Goal: Task Accomplishment & Management: Manage account settings

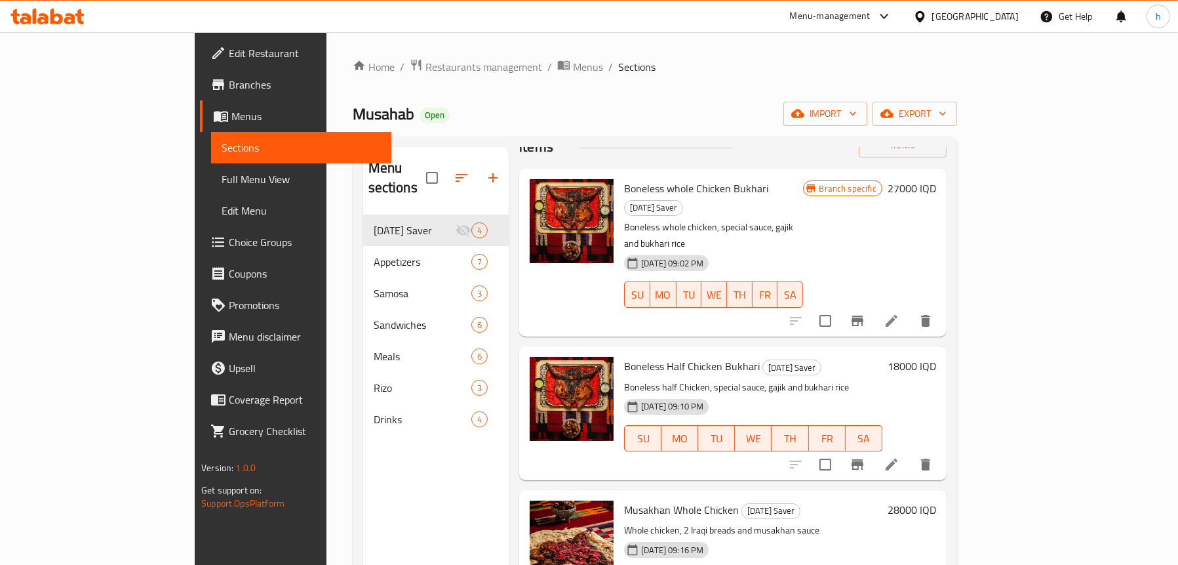
scroll to position [66, 0]
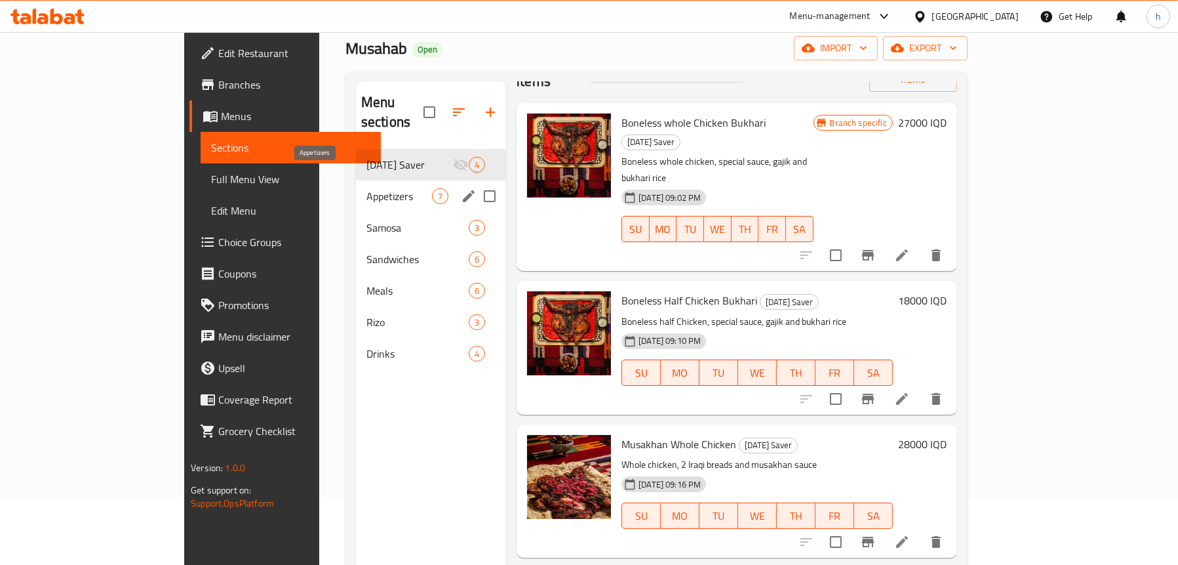
click at [367, 188] on span "Appetizers" at bounding box center [400, 196] width 66 height 16
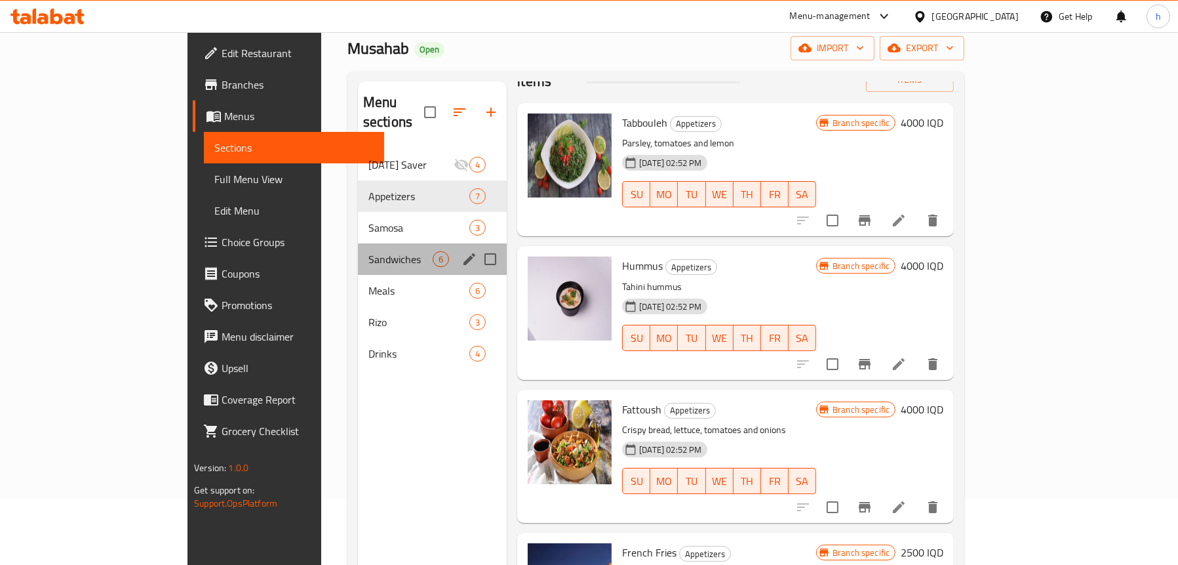
click at [358, 243] on div "Sandwiches 6" at bounding box center [432, 258] width 149 height 31
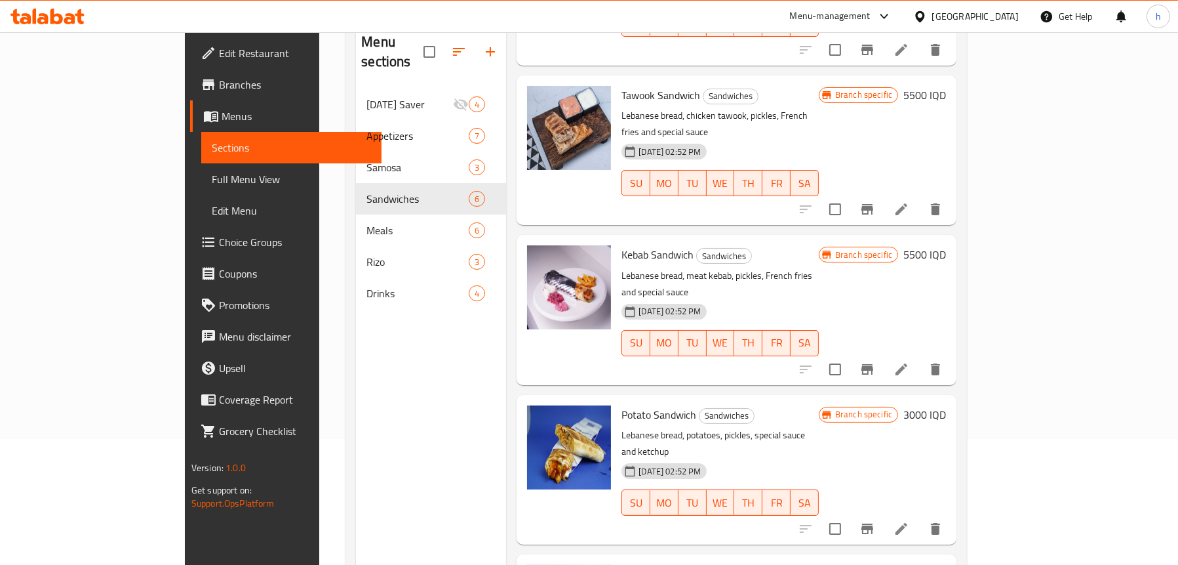
scroll to position [184, 0]
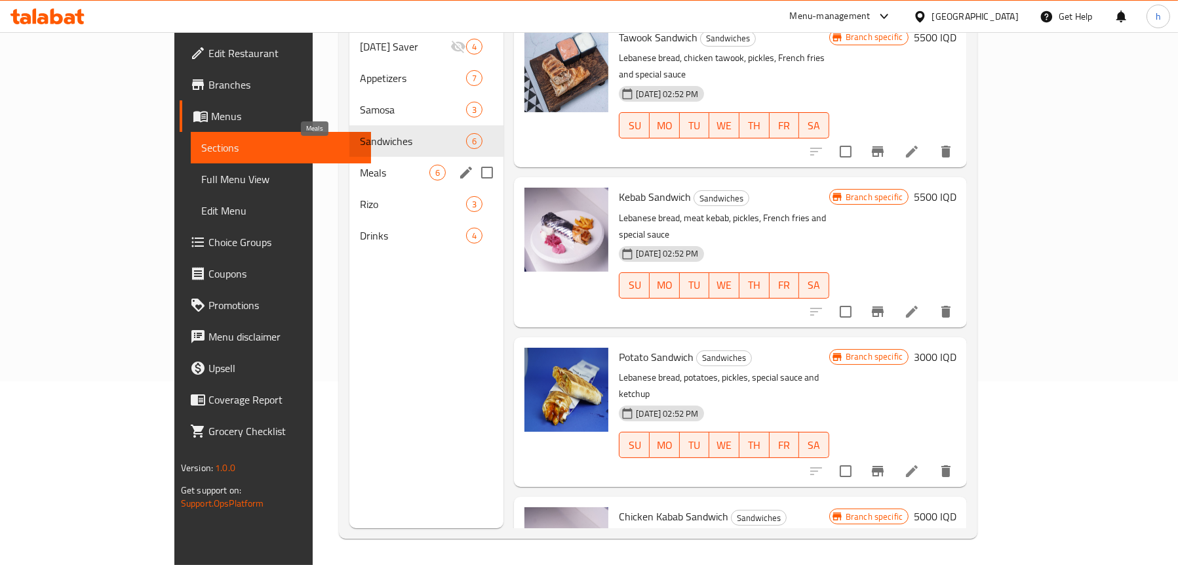
click at [360, 165] on span "Meals" at bounding box center [395, 173] width 70 height 16
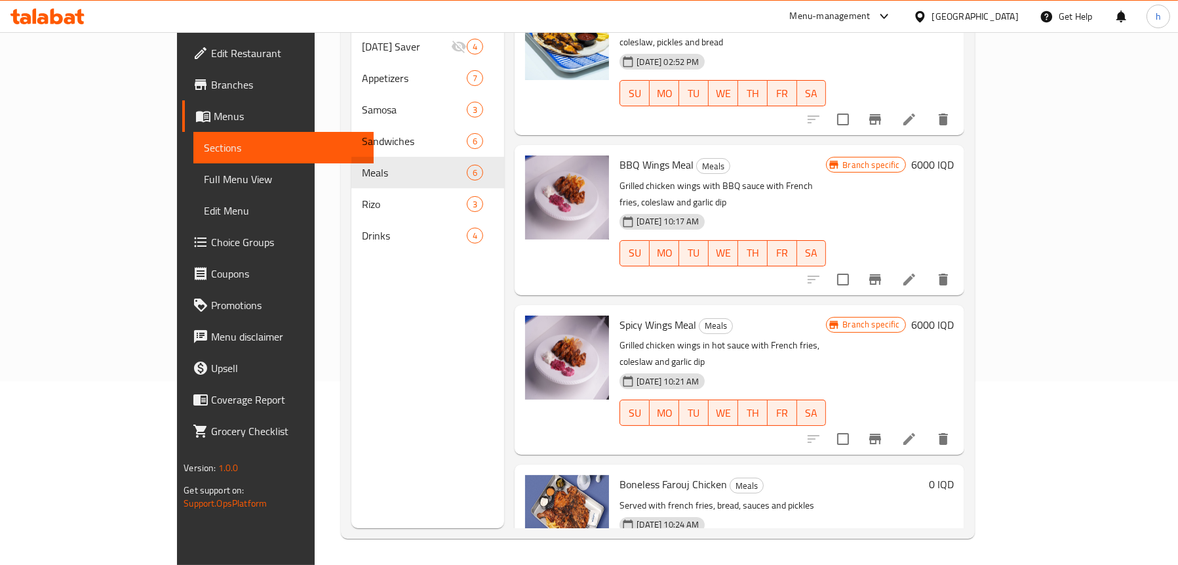
scroll to position [327, 0]
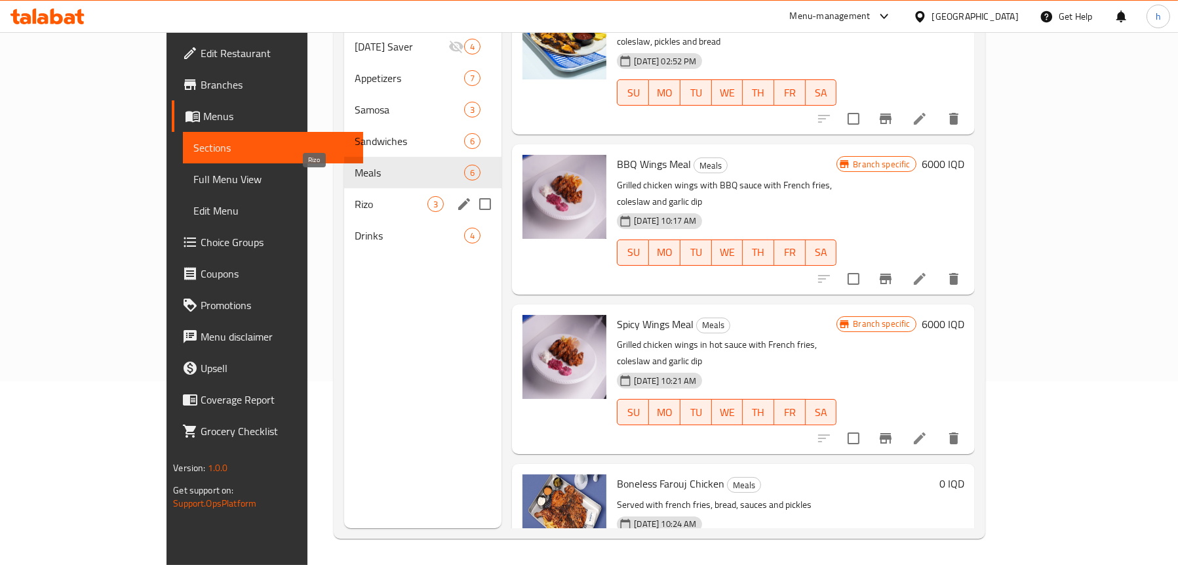
click at [355, 196] on span "Rizo" at bounding box center [391, 204] width 73 height 16
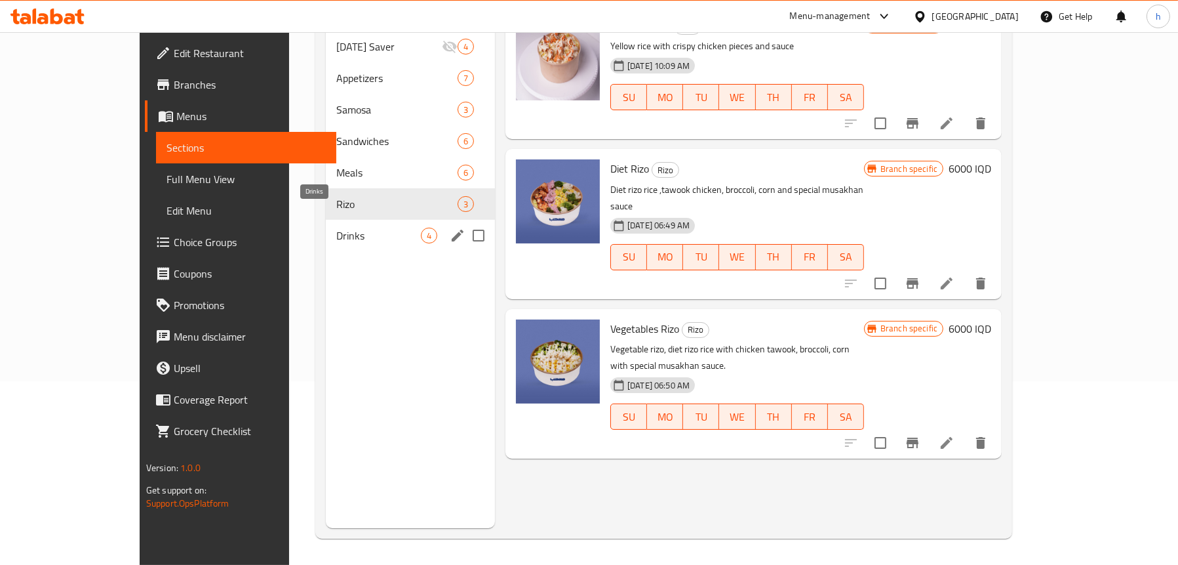
click at [336, 228] on span "Drinks" at bounding box center [378, 236] width 85 height 16
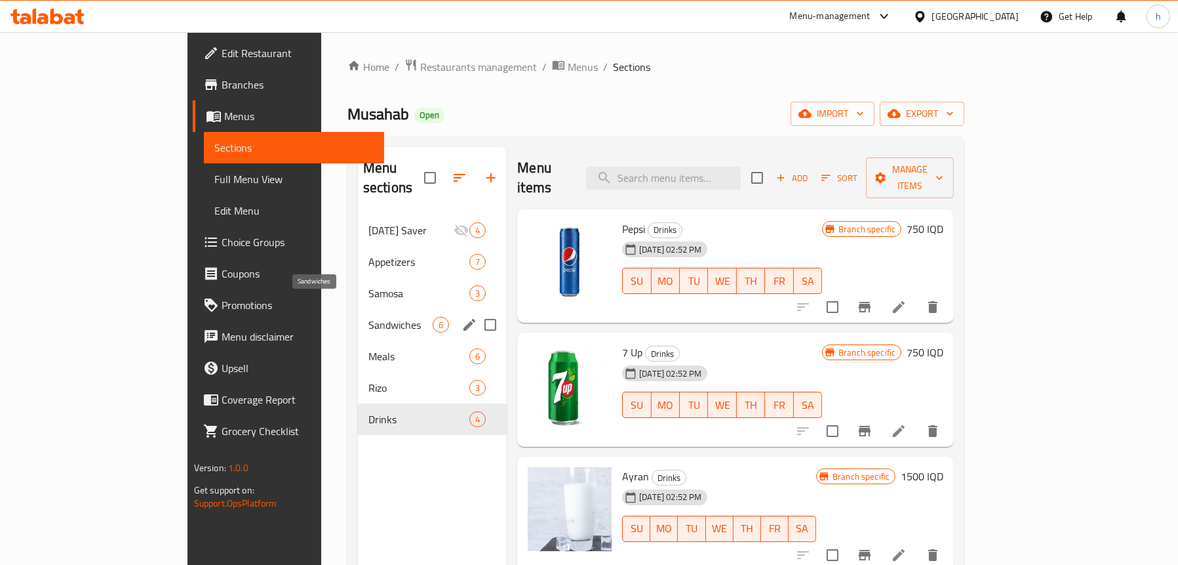
click at [368, 317] on span "Sandwiches" at bounding box center [400, 325] width 64 height 16
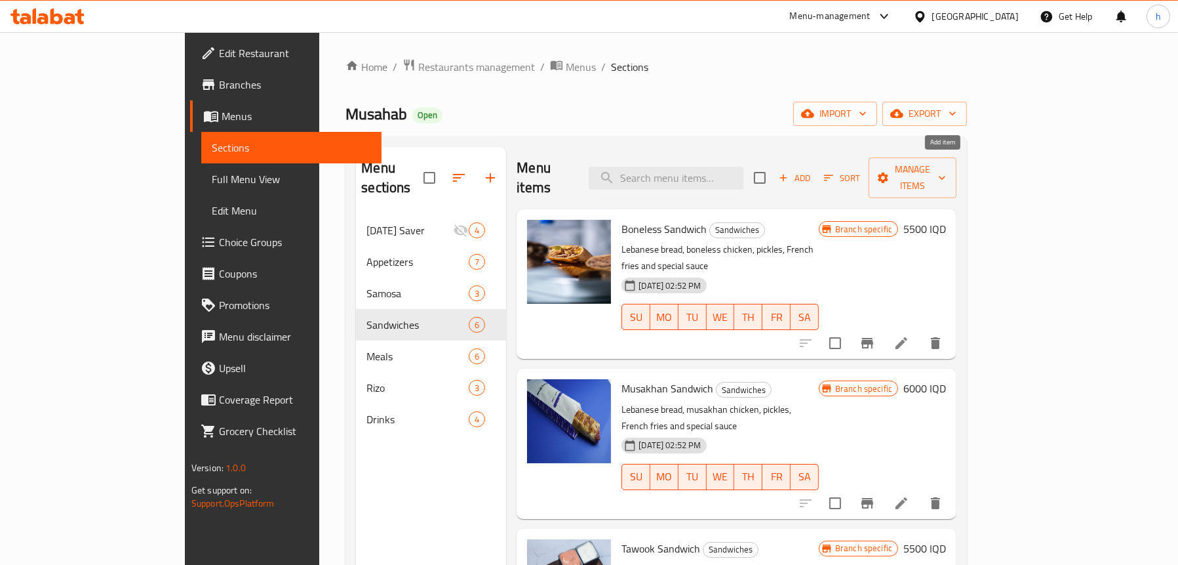
click at [812, 170] on span "Add" at bounding box center [794, 177] width 35 height 15
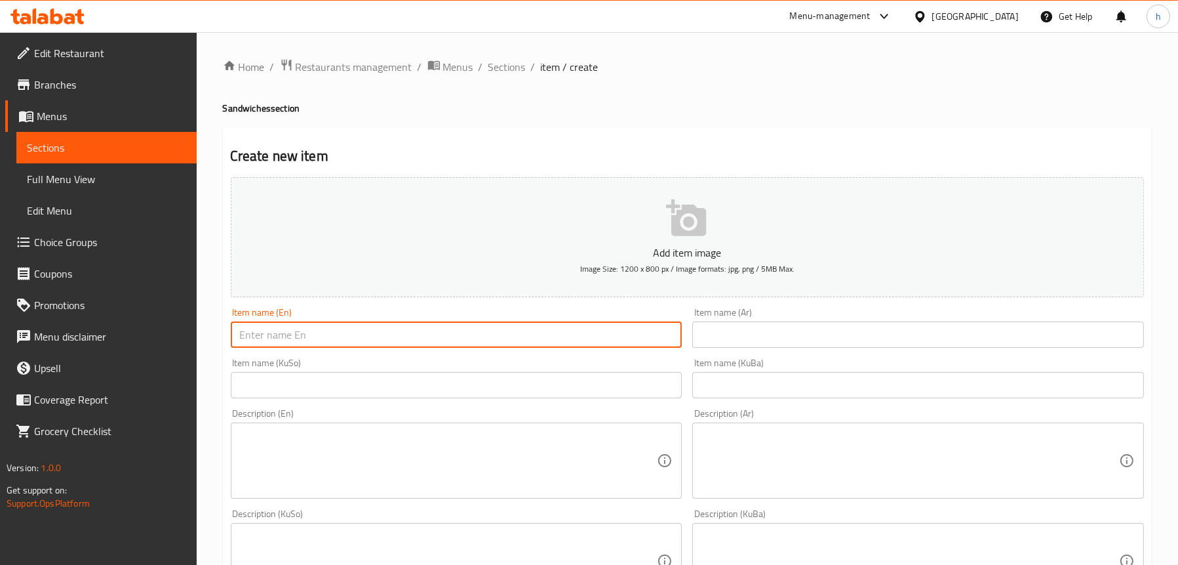
click at [429, 331] on input "text" at bounding box center [457, 334] width 452 height 26
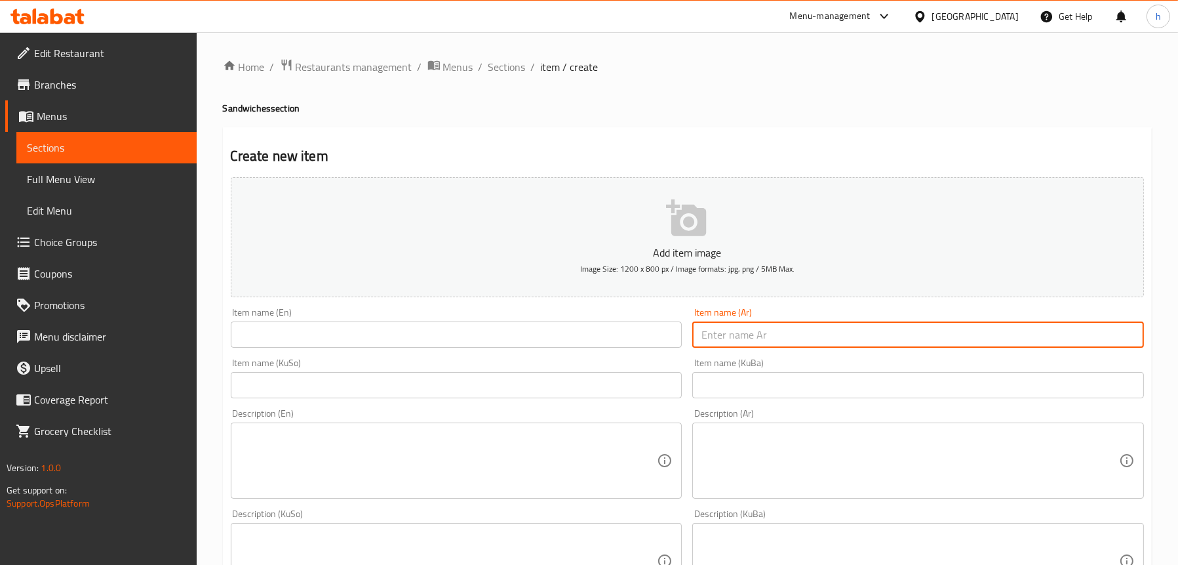
click at [869, 336] on input "text" at bounding box center [918, 334] width 452 height 26
paste input "فايز برغر"
click at [703, 337] on input "فايز برغر" at bounding box center [918, 334] width 452 height 26
click at [707, 334] on input "فايز برغر" at bounding box center [918, 334] width 452 height 26
type input "فايز برجر"
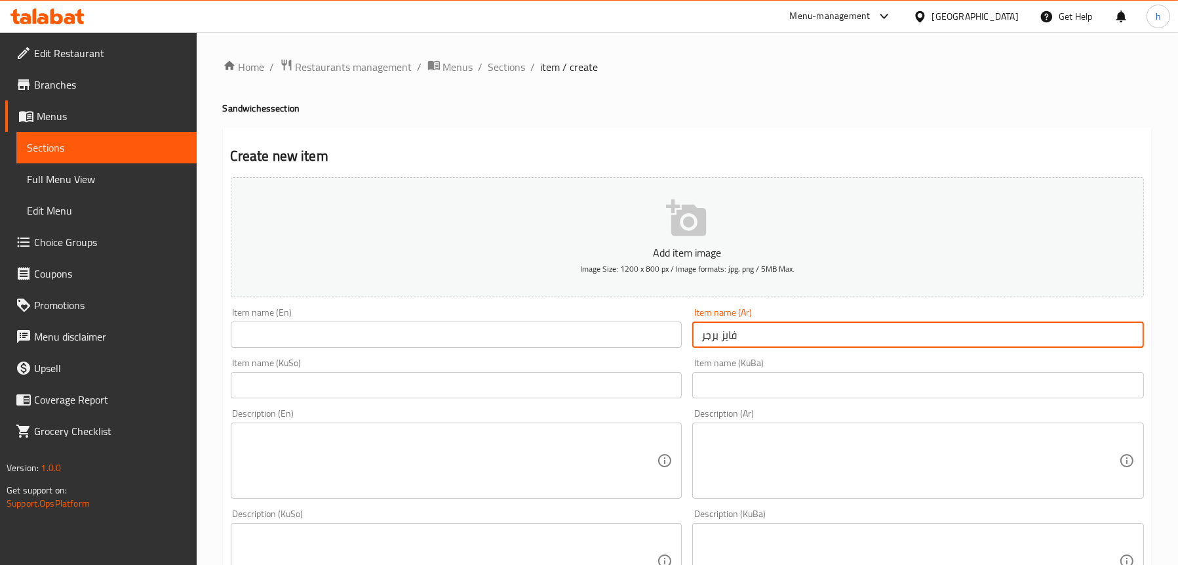
click at [553, 330] on input "text" at bounding box center [457, 334] width 452 height 26
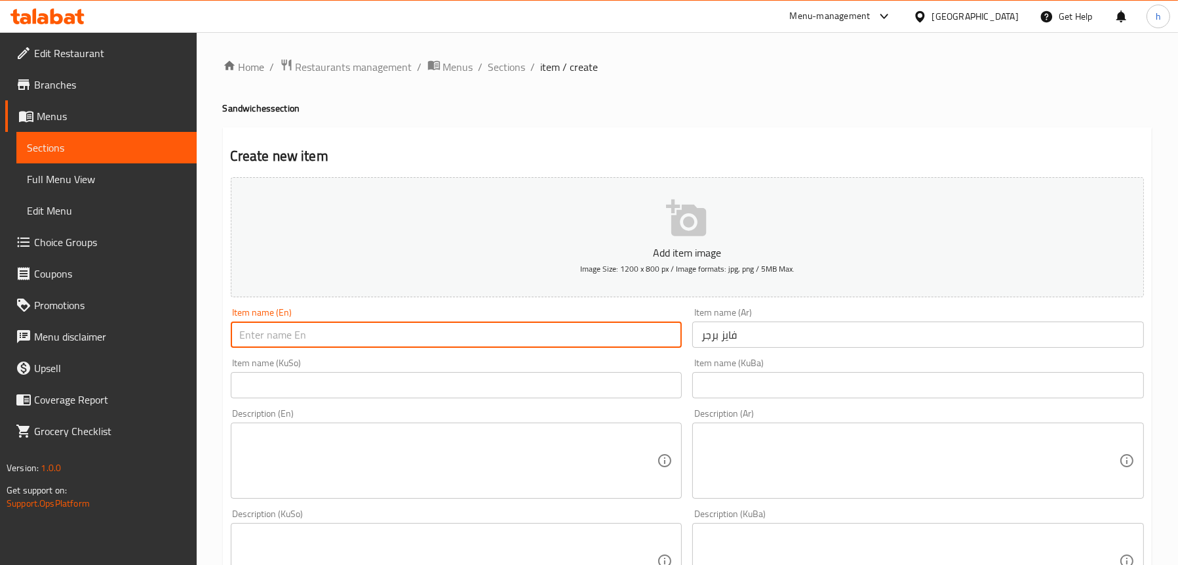
click at [553, 330] on input "text" at bounding box center [457, 334] width 452 height 26
type input "Fayz Burger"
click at [488, 386] on input "text" at bounding box center [457, 385] width 452 height 26
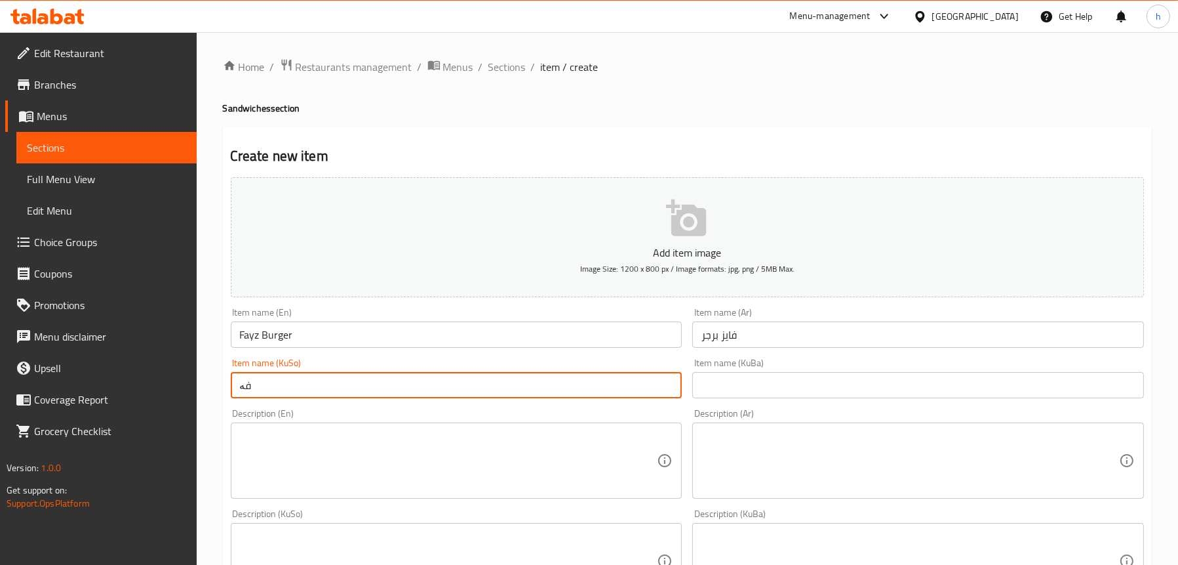
type input "ف"
drag, startPoint x: 363, startPoint y: 395, endPoint x: 227, endPoint y: 386, distance: 136.0
click at [227, 386] on div "Item name (KuSo) برگەری فەیز Item name (KuSo)" at bounding box center [457, 378] width 462 height 50
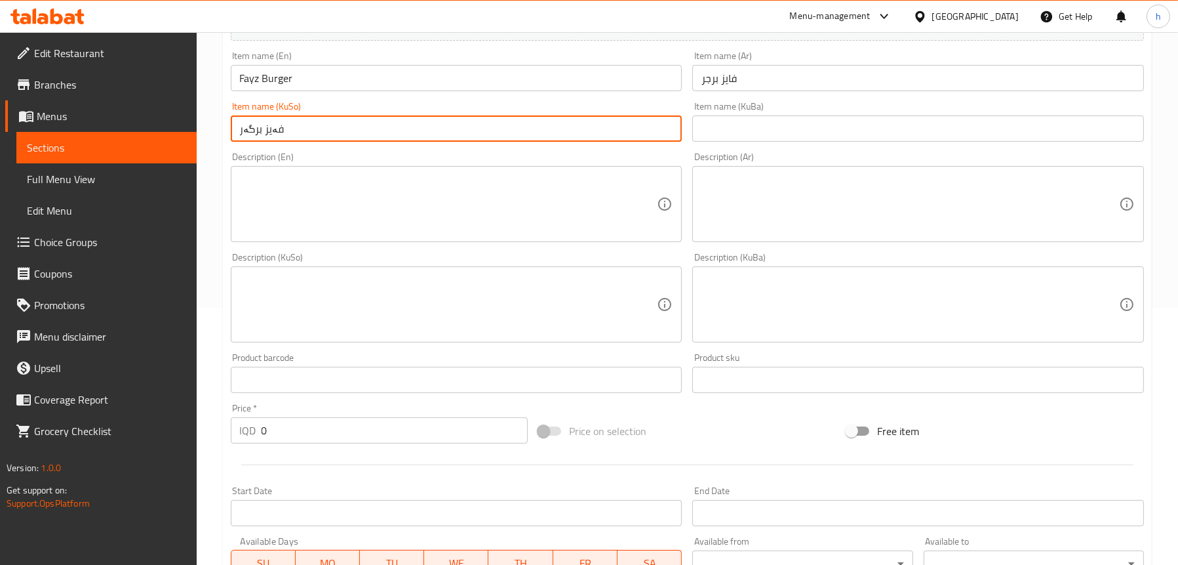
scroll to position [262, 0]
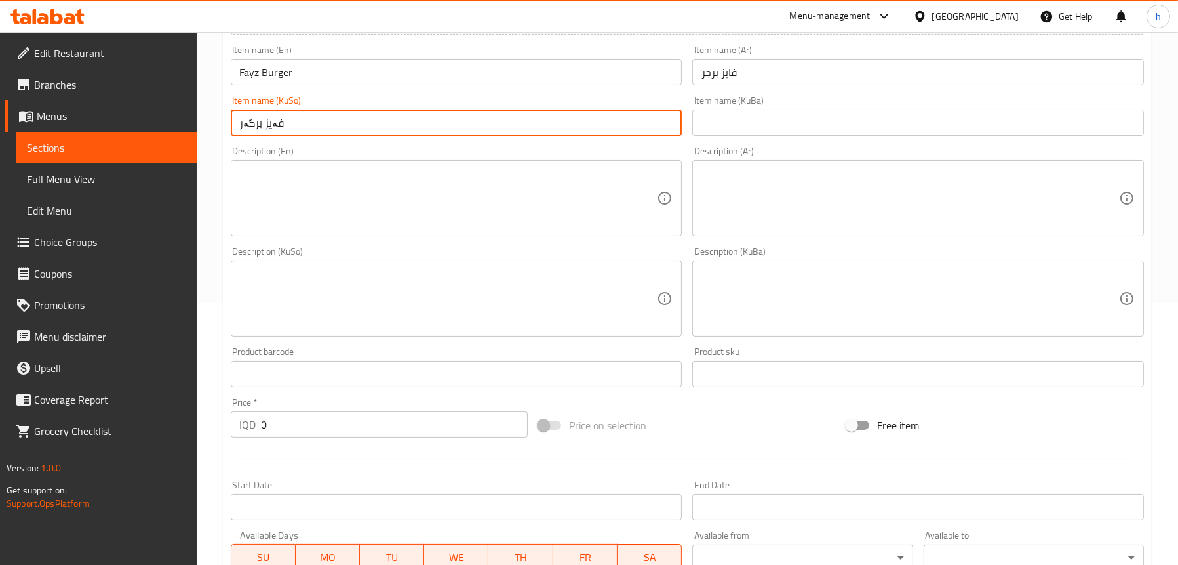
type input "فەیز برگەر"
click at [838, 172] on textarea at bounding box center [911, 198] width 418 height 62
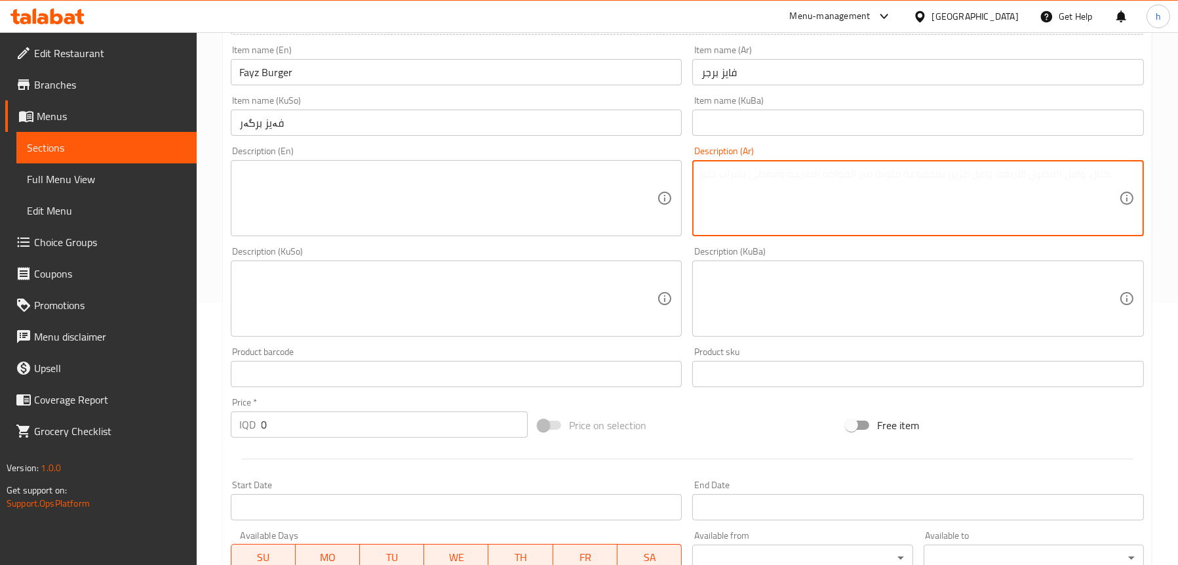
paste textarea "قطعة لحم، شرائح طماطم، بصل مشوي على فحم مع صوص برجر خاص"
type textarea "قطعة لحم، شرائح طماطم، بصل مشوي على فحم مع صوص برجر خاص"
click at [338, 186] on textarea at bounding box center [449, 198] width 418 height 62
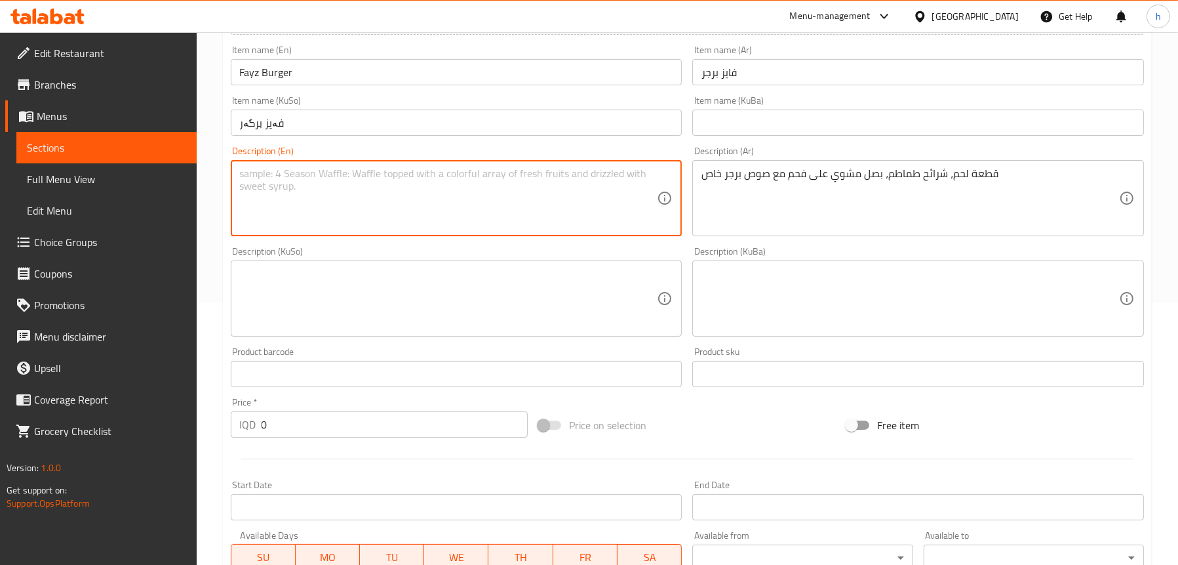
paste textarea "Meat piece, sliced tomatoes, charcoal grilled onions with special burger sauce"
type textarea "Meat piece, sliced tomatoes, charcoal grilled onions with special burger sauce"
click at [564, 259] on div "Description (KuSo) Description (KuSo)" at bounding box center [457, 292] width 452 height 90
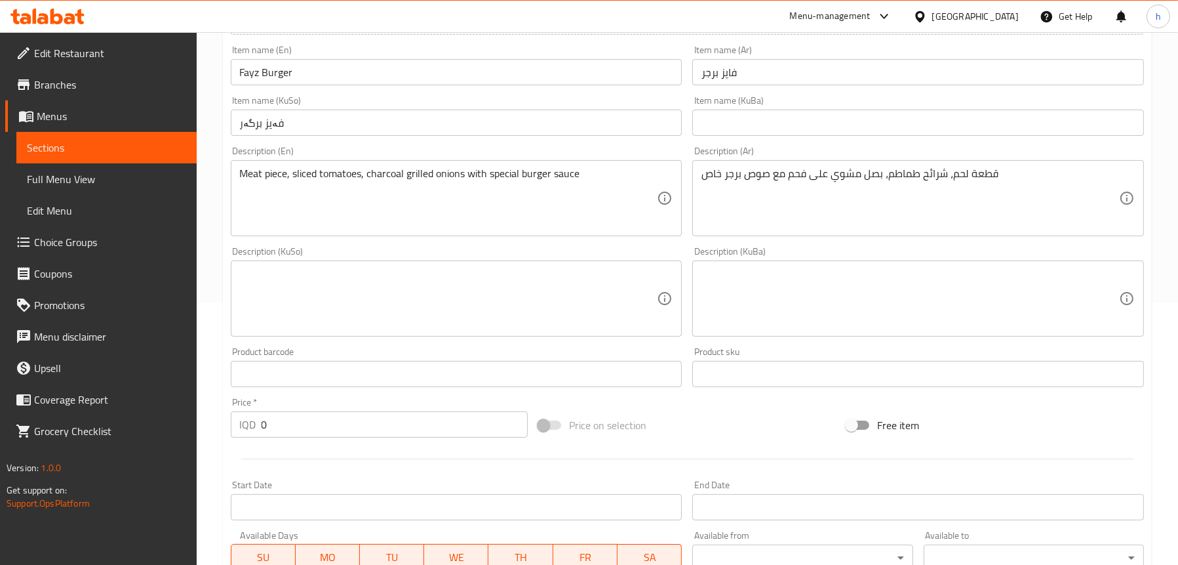
click at [538, 279] on textarea at bounding box center [449, 299] width 418 height 62
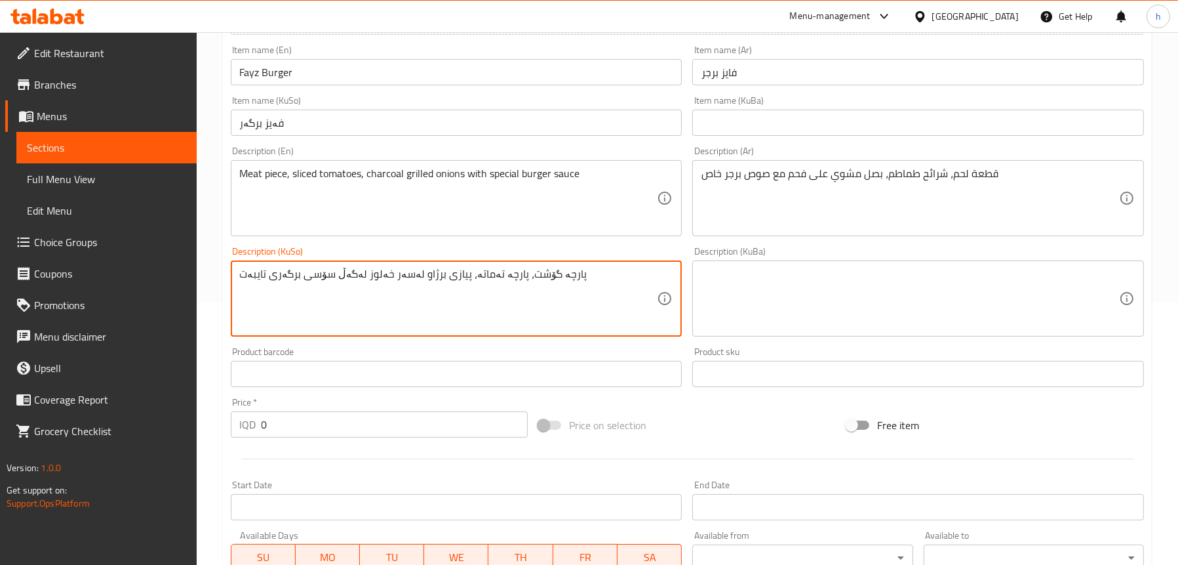
type textarea "پارچە گۆشت، پارچە تەماتە، پیازی برژاو لەسەر خەلوز لەگەڵ سۆسی برگەری تایبەت"
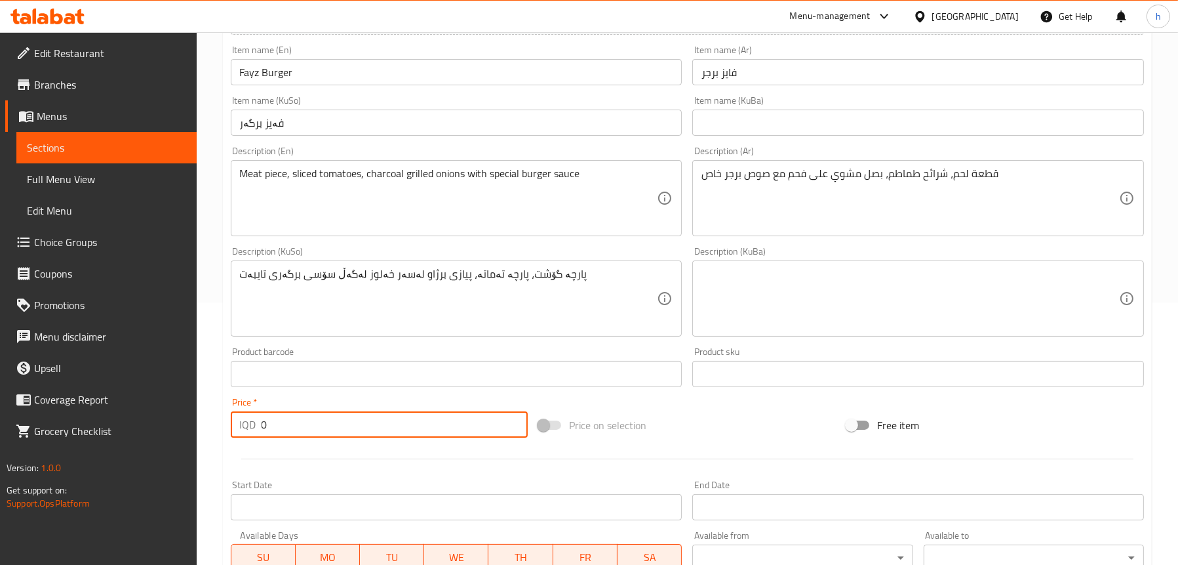
click at [302, 416] on input "0" at bounding box center [395, 424] width 267 height 26
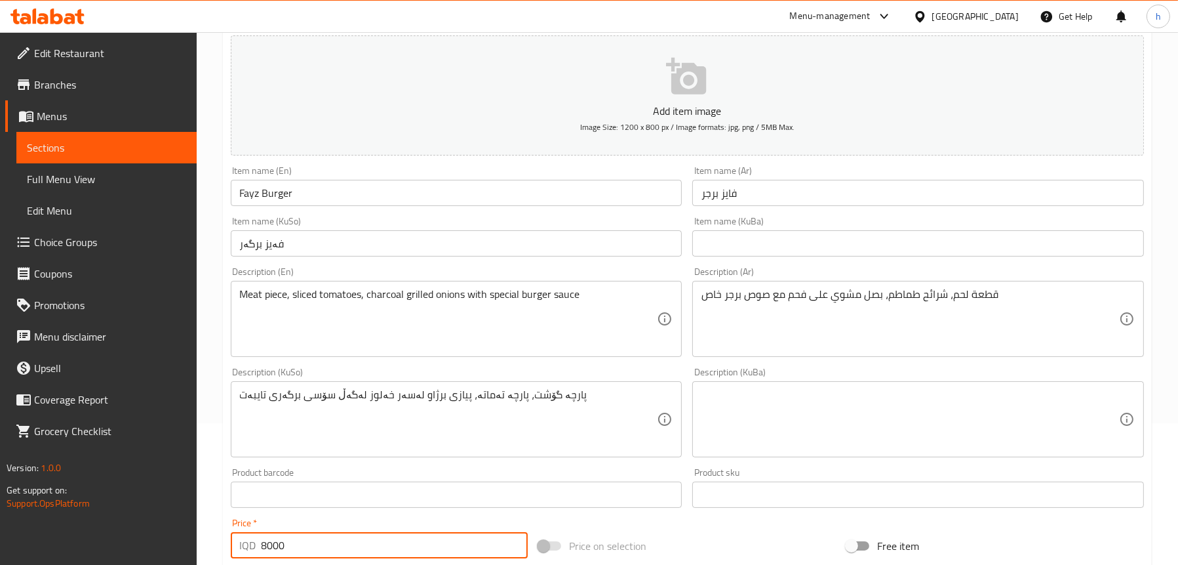
scroll to position [131, 0]
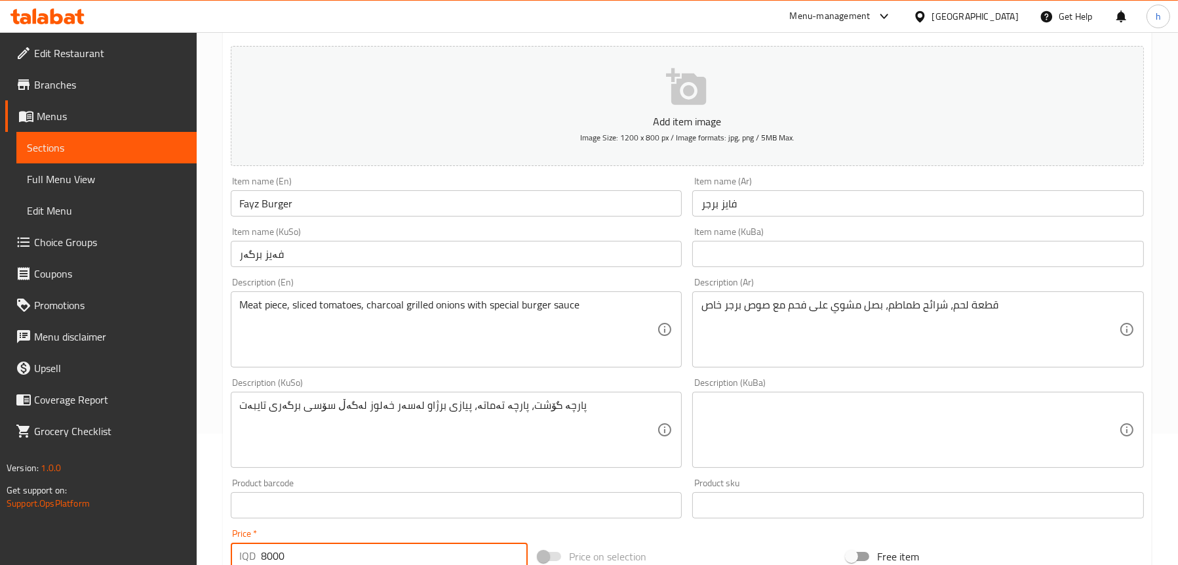
type input "8000"
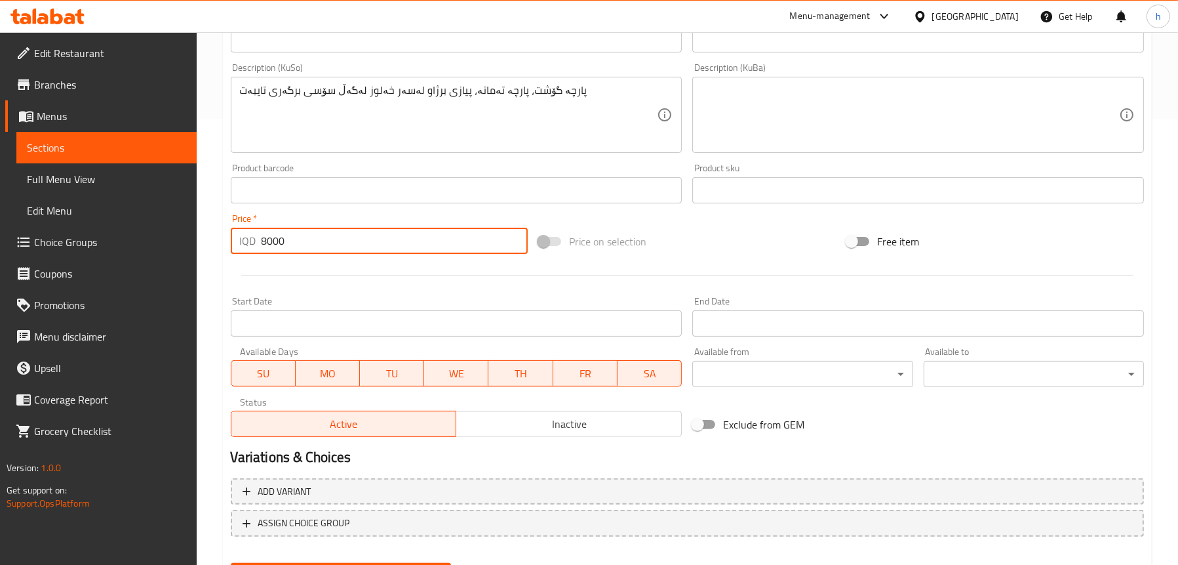
scroll to position [512, 0]
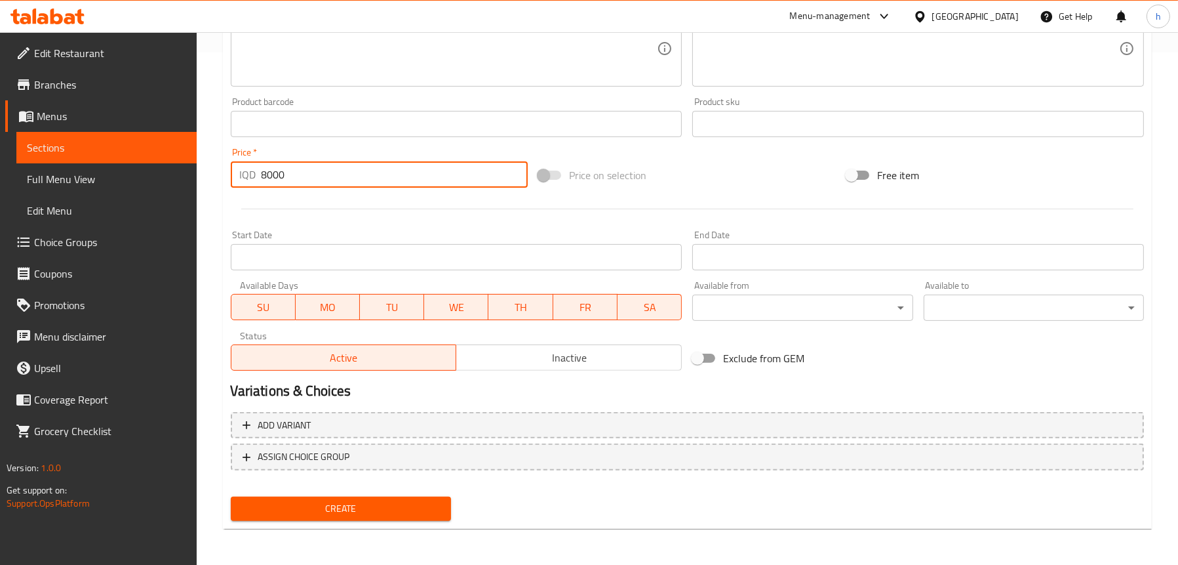
click at [401, 510] on span "Create" at bounding box center [340, 508] width 199 height 16
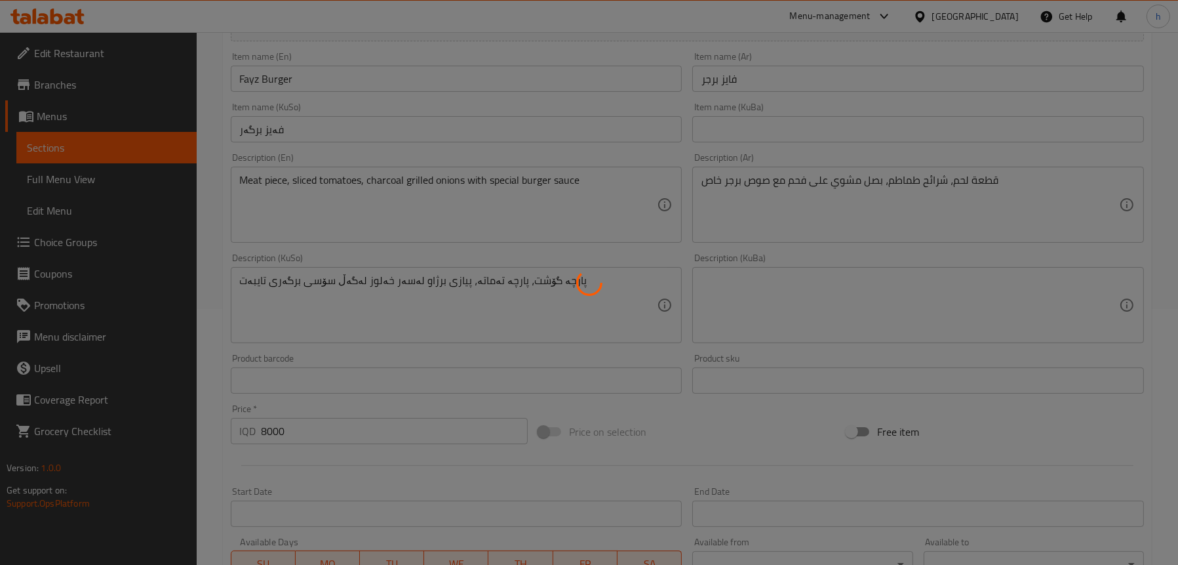
scroll to position [250, 0]
type input "0"
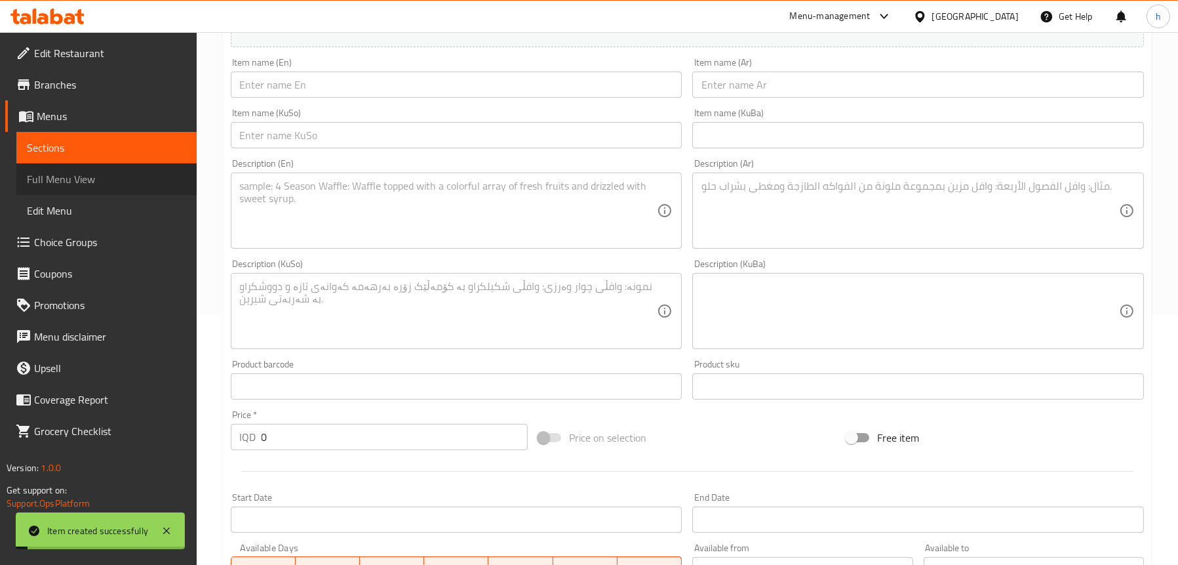
click at [110, 174] on span "Full Menu View" at bounding box center [106, 179] width 159 height 16
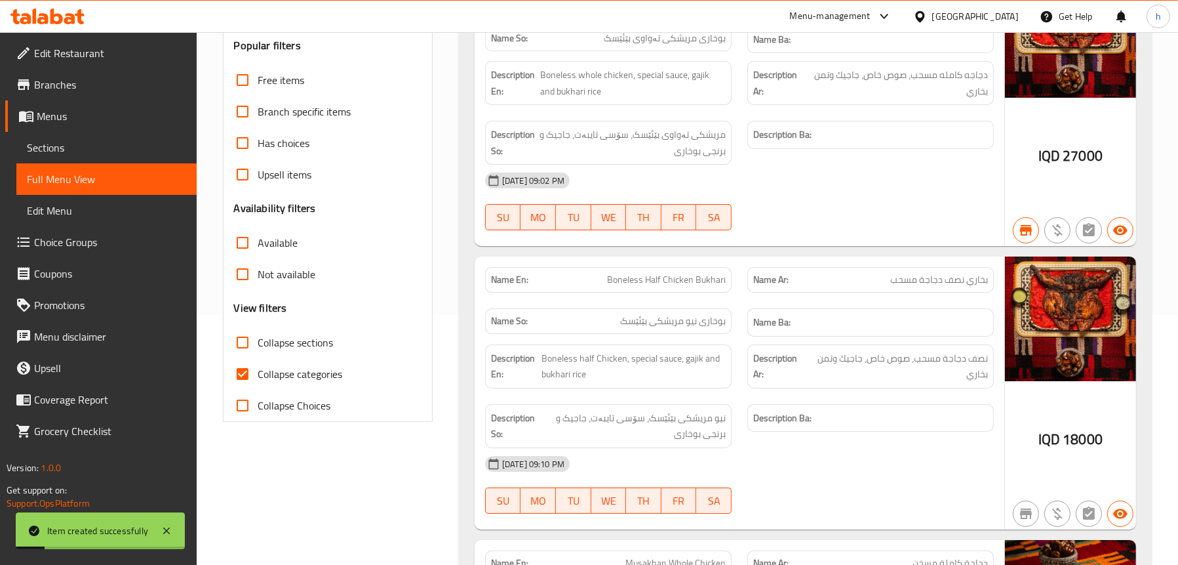
scroll to position [119, 0]
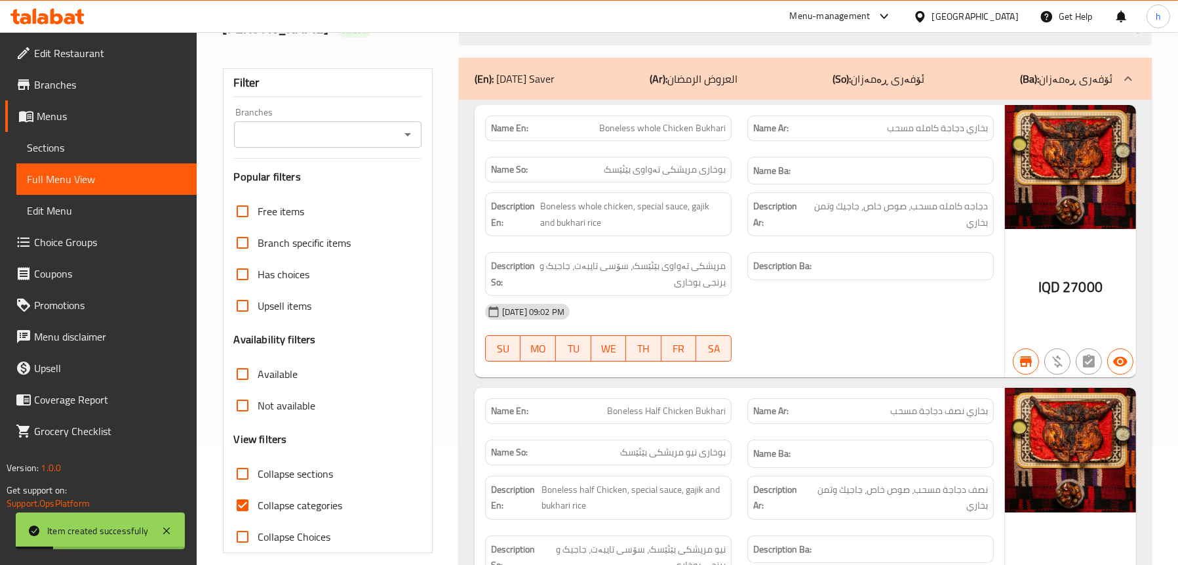
click at [411, 128] on icon "Open" at bounding box center [408, 135] width 16 height 16
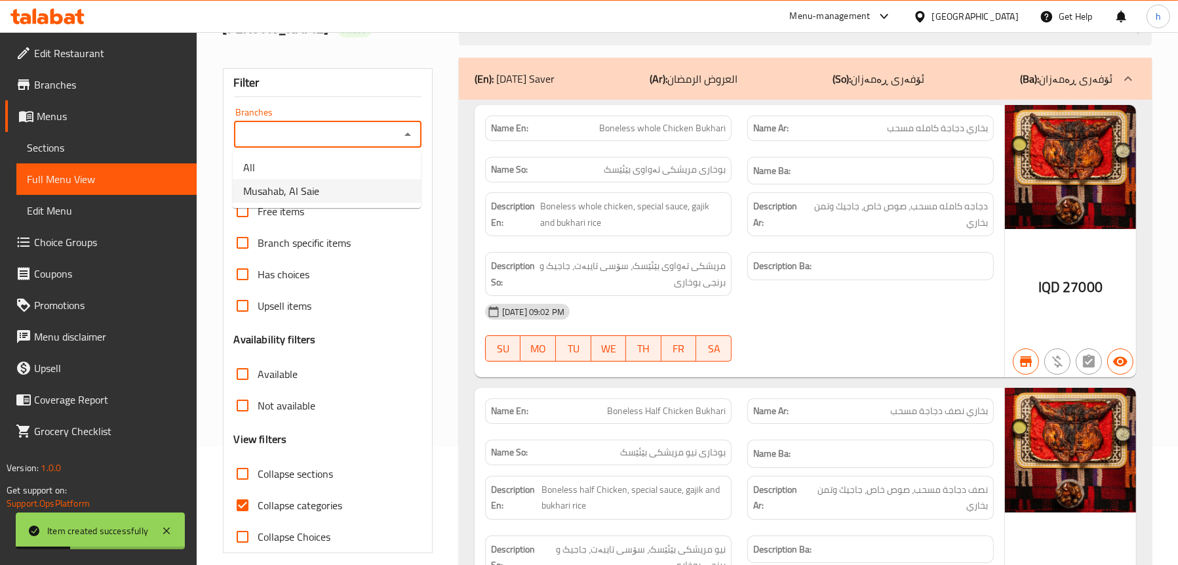
click at [336, 191] on li "Musahab, Al Saie" at bounding box center [327, 191] width 188 height 24
type input "Musahab, Al Saie"
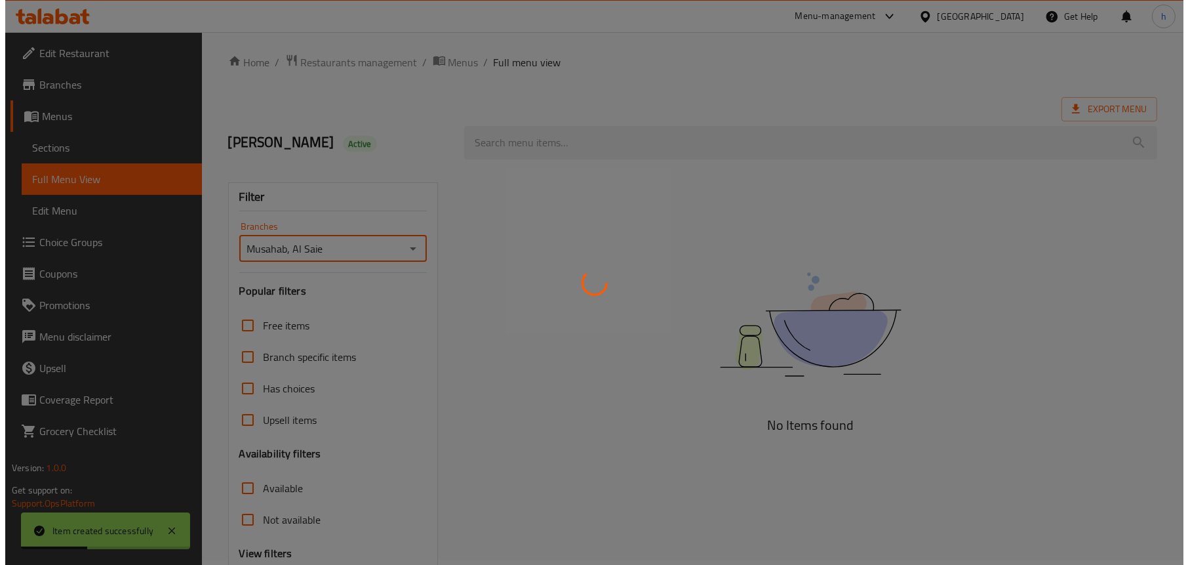
scroll to position [0, 0]
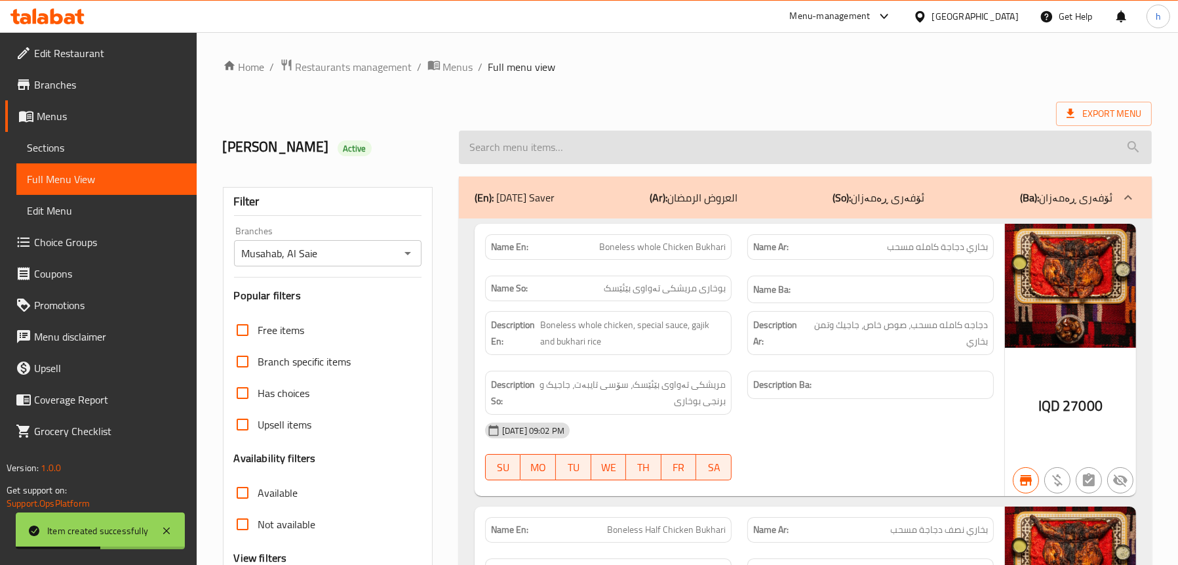
click at [562, 140] on input "search" at bounding box center [805, 146] width 693 height 33
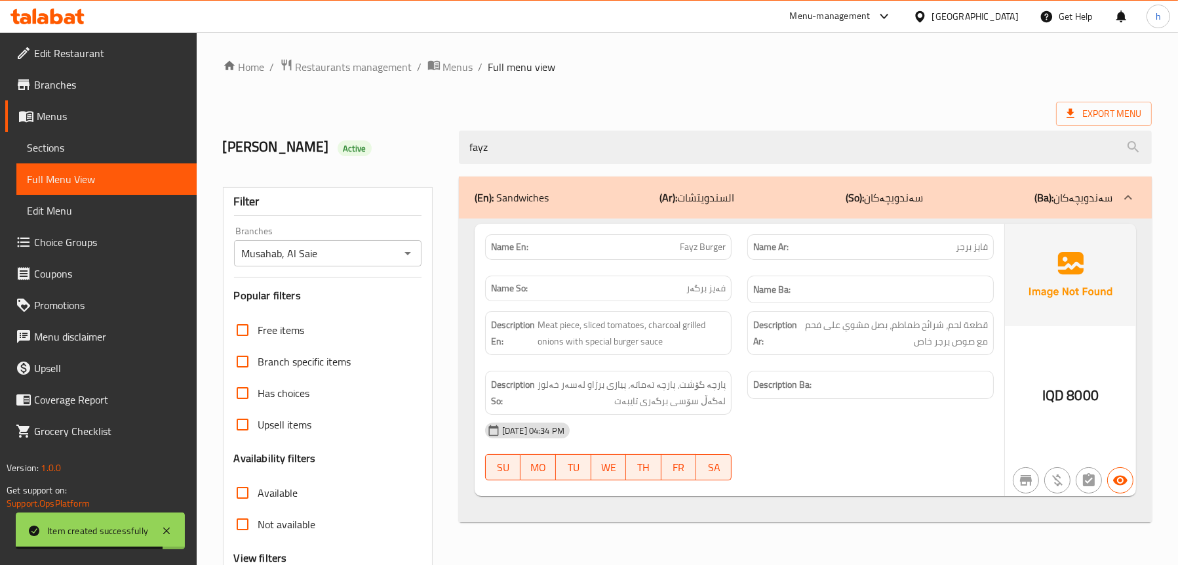
type input "fayz"
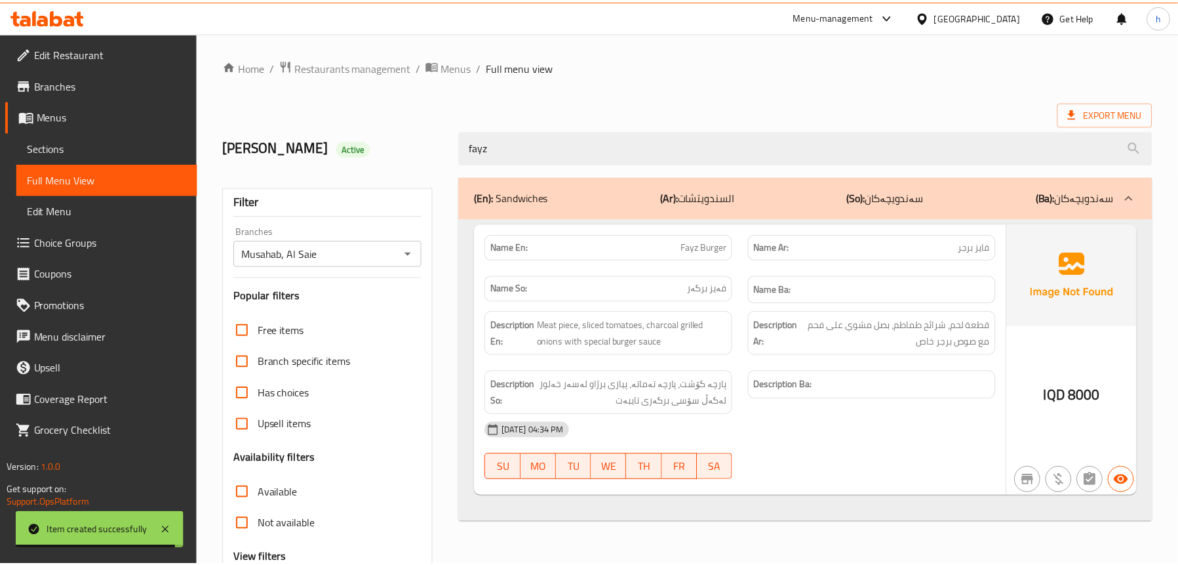
scroll to position [133, 0]
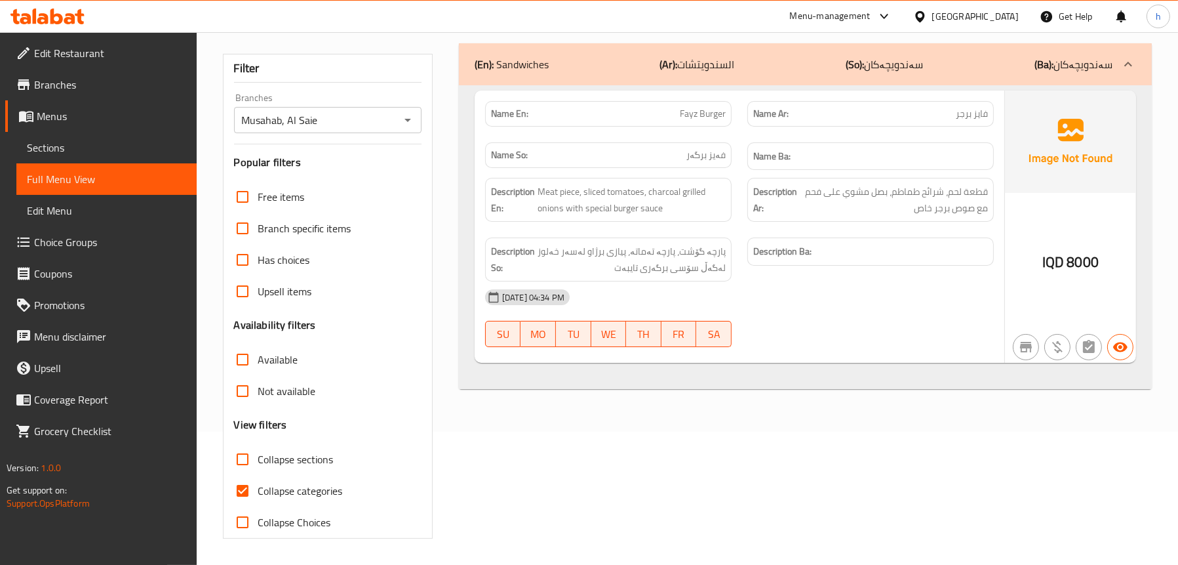
click at [38, 149] on span "Sections" at bounding box center [106, 148] width 159 height 16
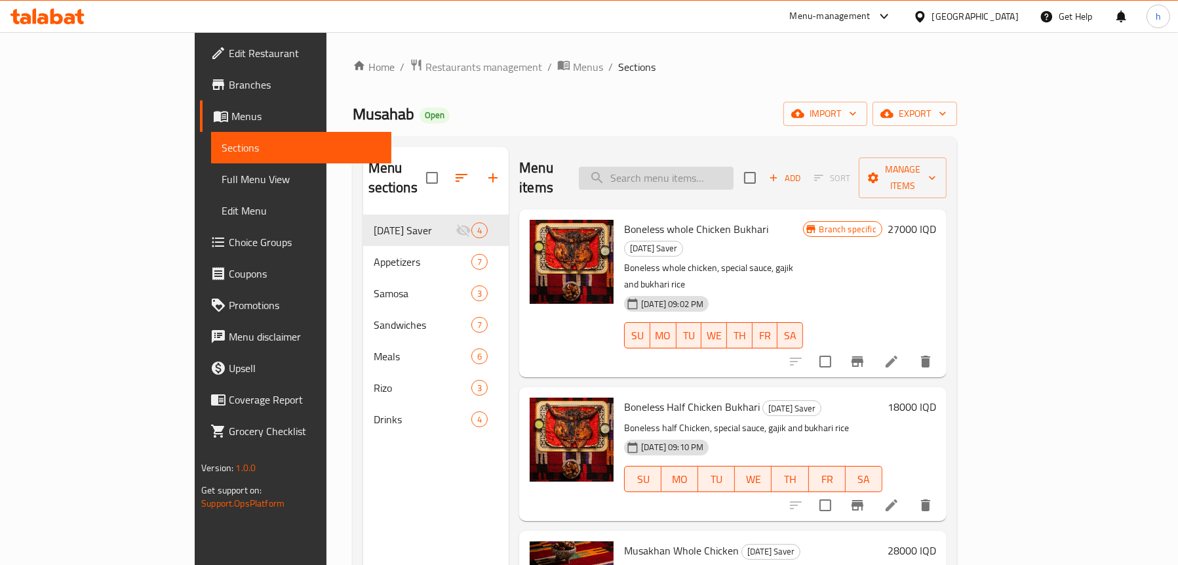
click at [677, 168] on input "search" at bounding box center [656, 178] width 155 height 23
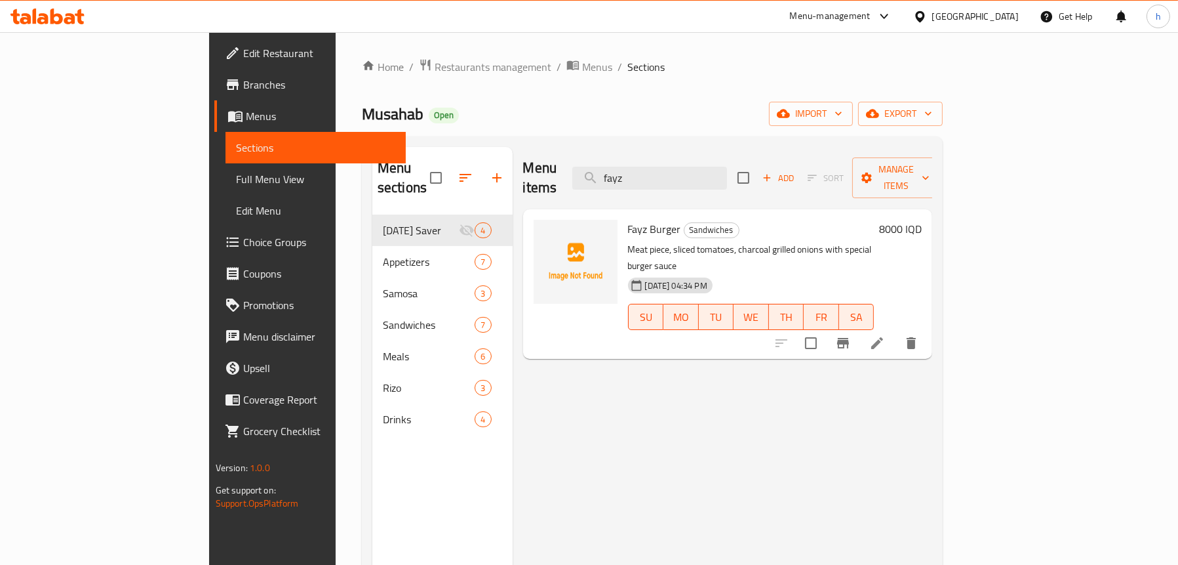
type input "fayz"
click at [236, 172] on span "Full Menu View" at bounding box center [315, 179] width 159 height 16
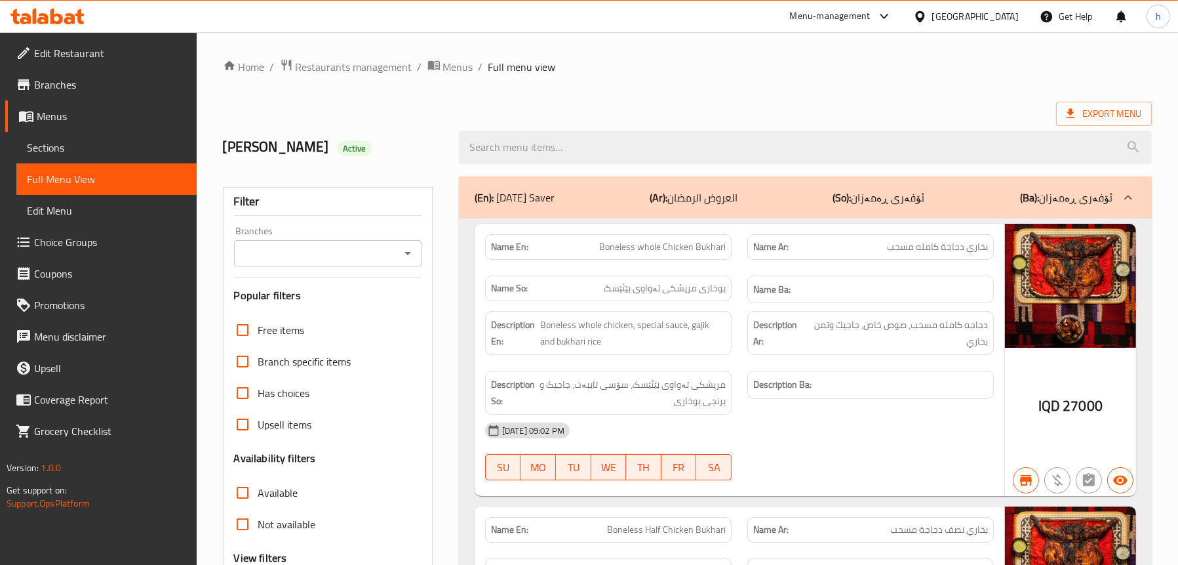
click at [407, 246] on icon "Open" at bounding box center [408, 253] width 16 height 16
click at [382, 302] on li "Musahab, Al Saie" at bounding box center [327, 310] width 188 height 24
type input "Musahab, Al Saie"
click at [72, 145] on span "Sections" at bounding box center [106, 148] width 159 height 16
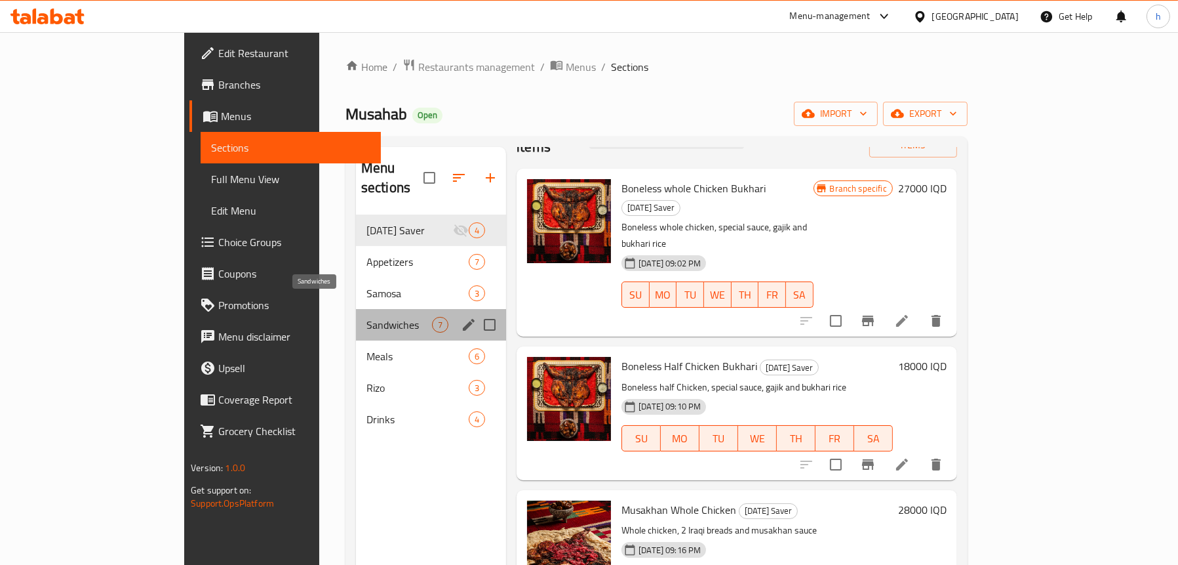
click at [367, 317] on span "Sandwiches" at bounding box center [400, 325] width 66 height 16
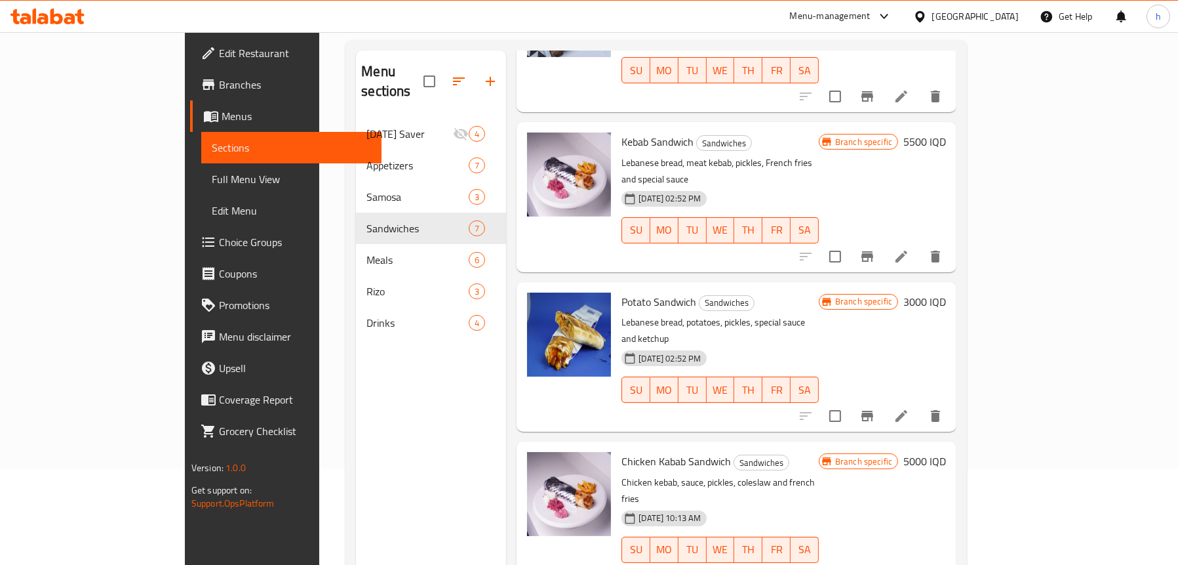
scroll to position [184, 0]
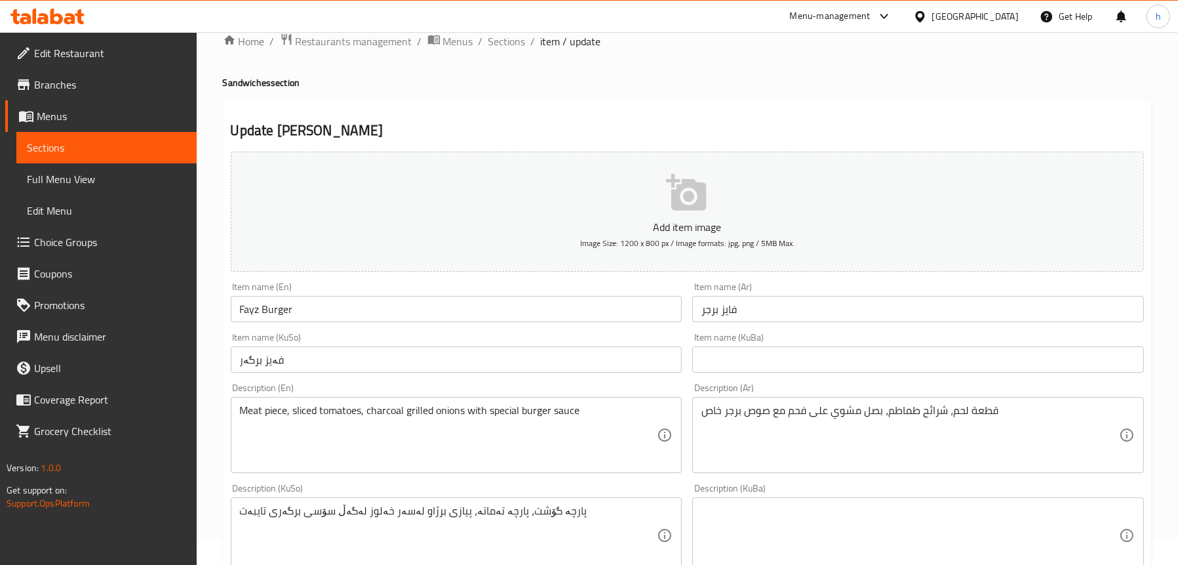
scroll to position [66, 0]
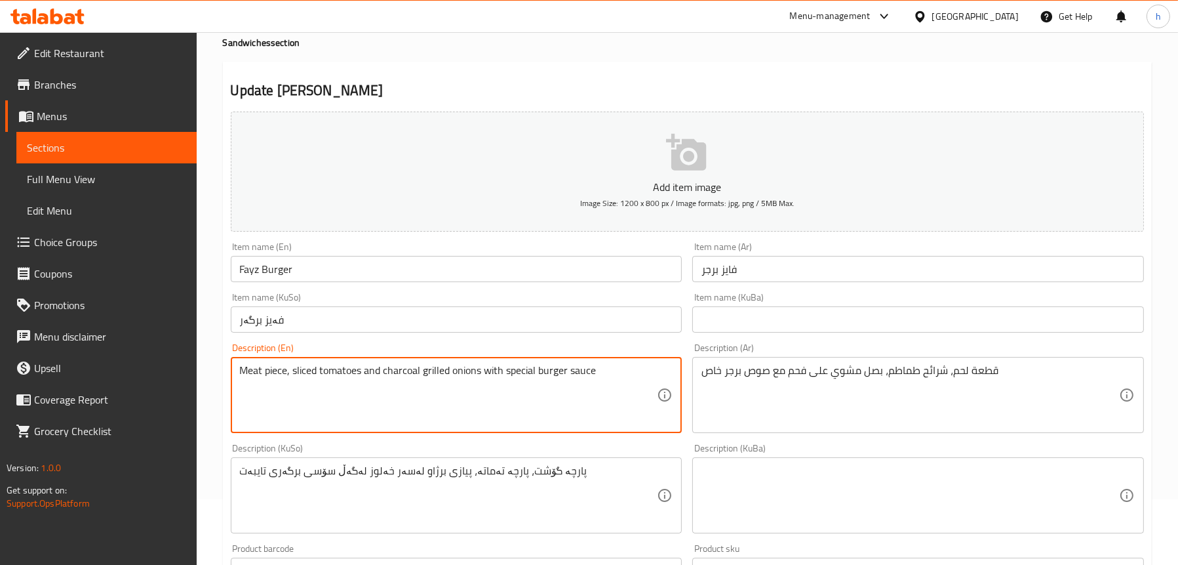
type textarea "Meat piece, sliced tomatoes and charcoal grilled onions with special burger sau…"
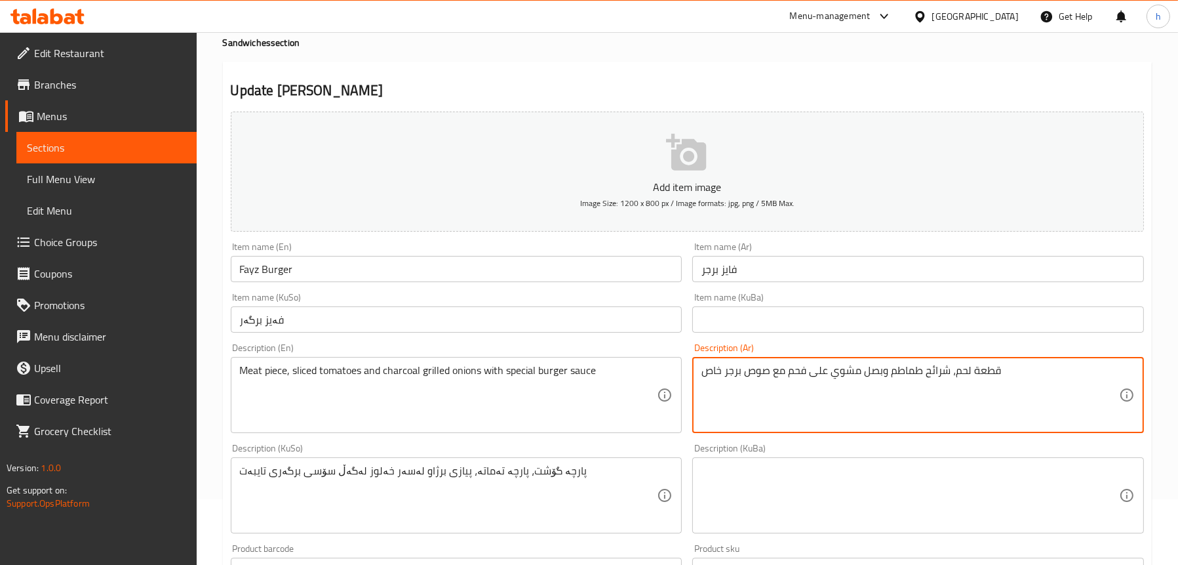
type textarea "قطعة لحم، شرائح طماطم وبصل مشوي على فحم مع صوص برجر خاص"
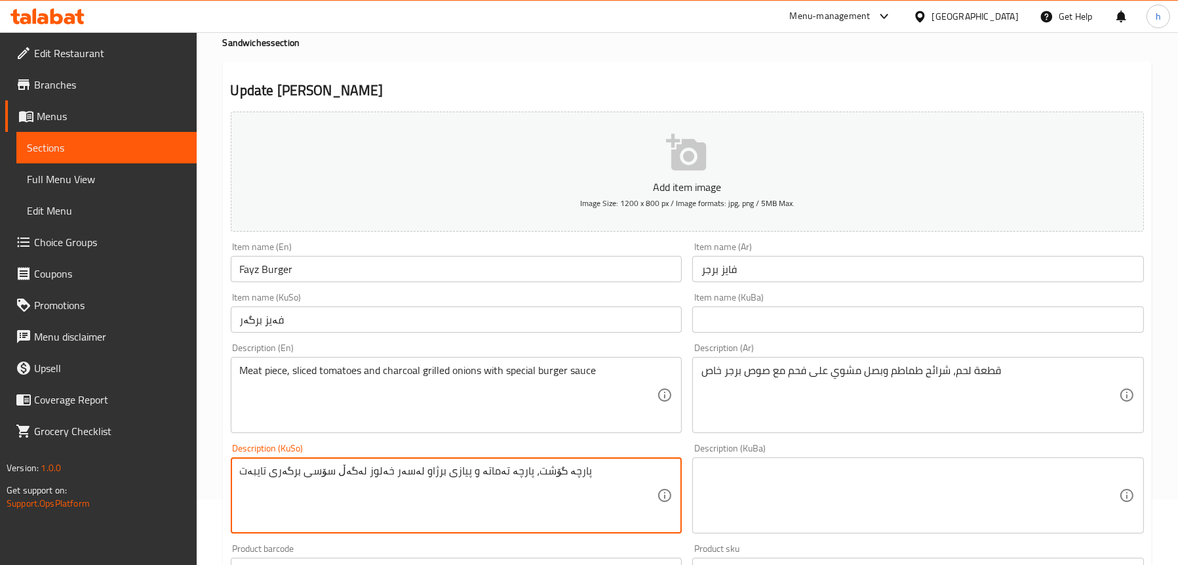
type textarea "پارچە گۆشت، پارچە تەماتە و پیازی برژاو لەسەر خەلوز لەگەڵ سۆسی برگەری تایبەت"
click at [271, 321] on input "فەیز برگەر" at bounding box center [457, 319] width 452 height 26
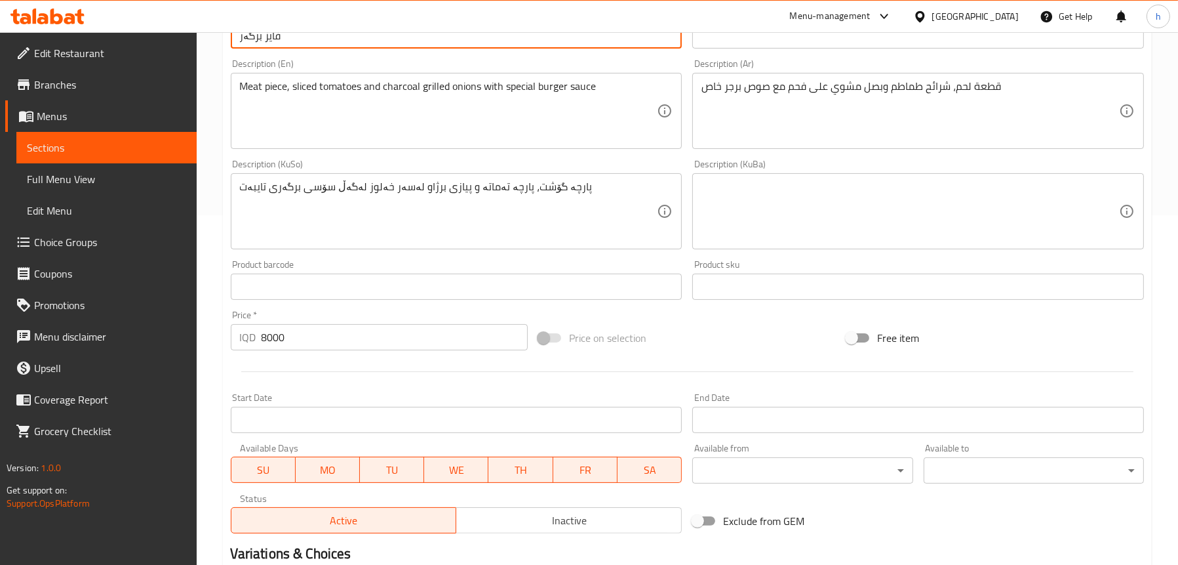
scroll to position [512, 0]
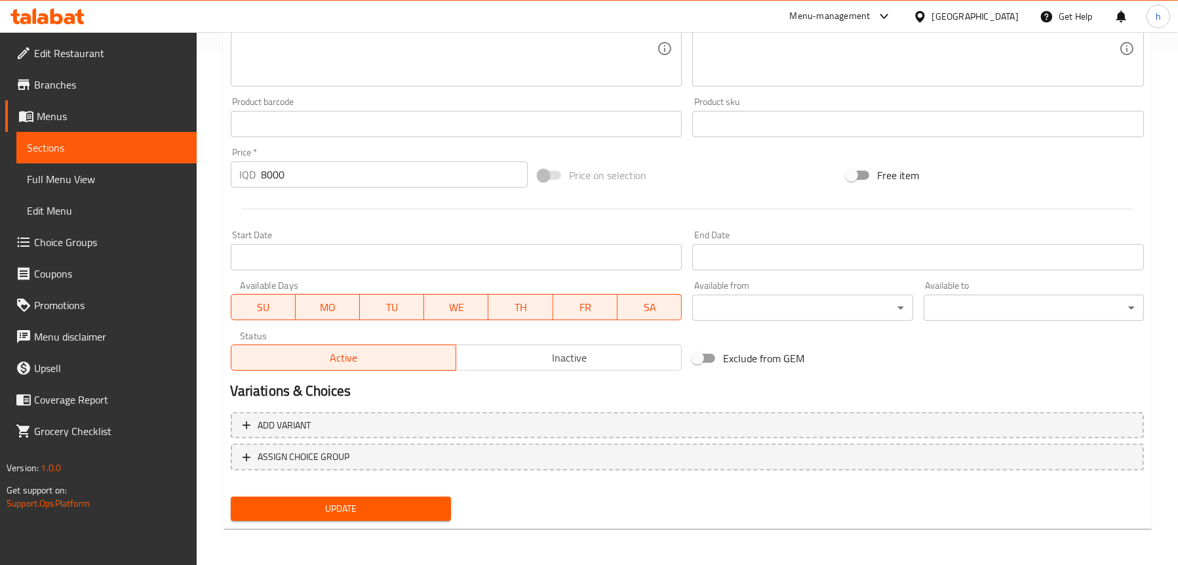
type input "فایز برگەر"
click at [317, 499] on button "Update" at bounding box center [341, 508] width 220 height 24
click at [362, 503] on span "Update" at bounding box center [340, 508] width 199 height 16
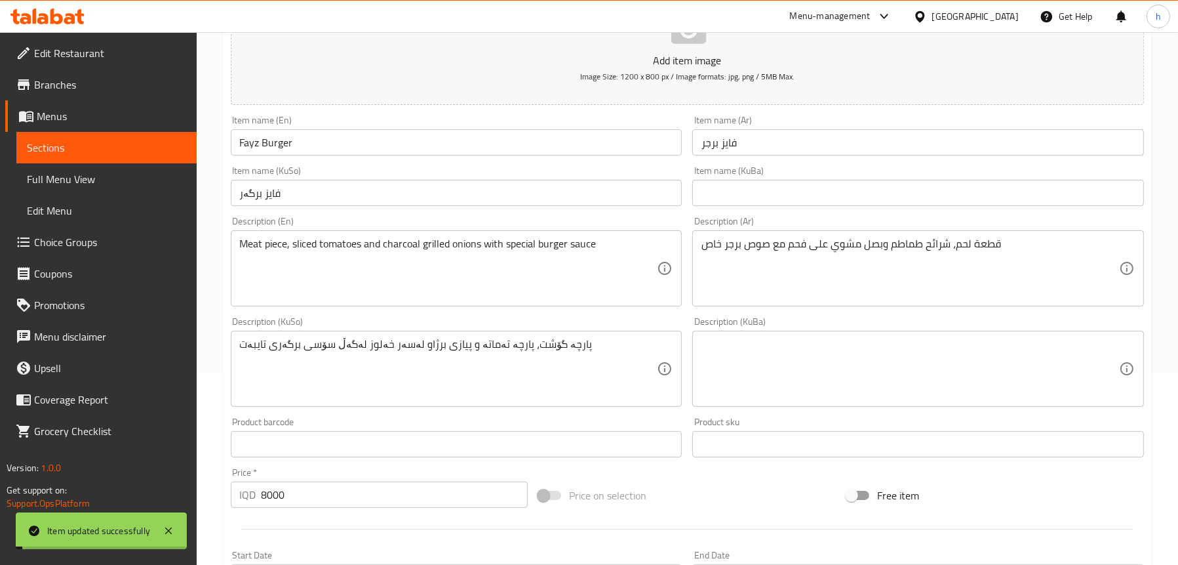
scroll to position [119, 0]
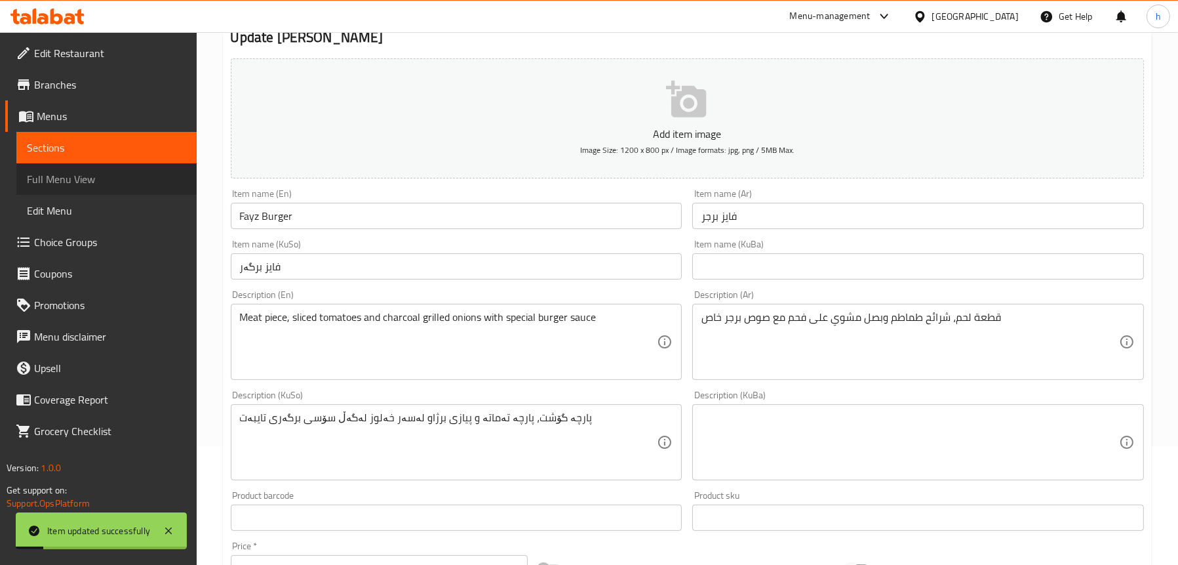
click at [89, 171] on span "Full Menu View" at bounding box center [106, 179] width 159 height 16
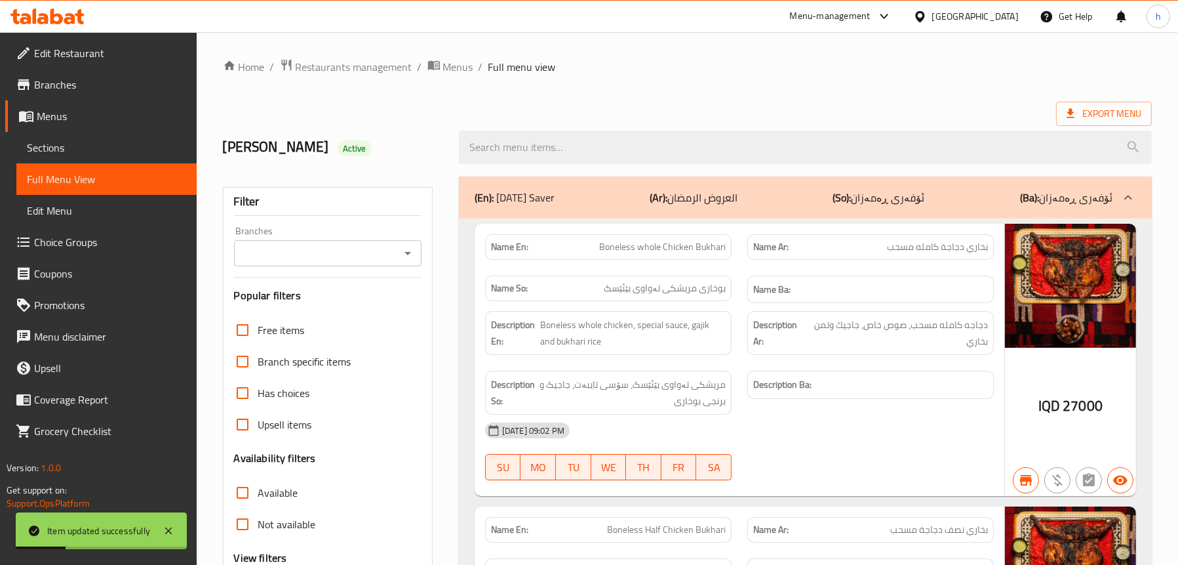
click at [403, 254] on icon "Open" at bounding box center [408, 253] width 16 height 16
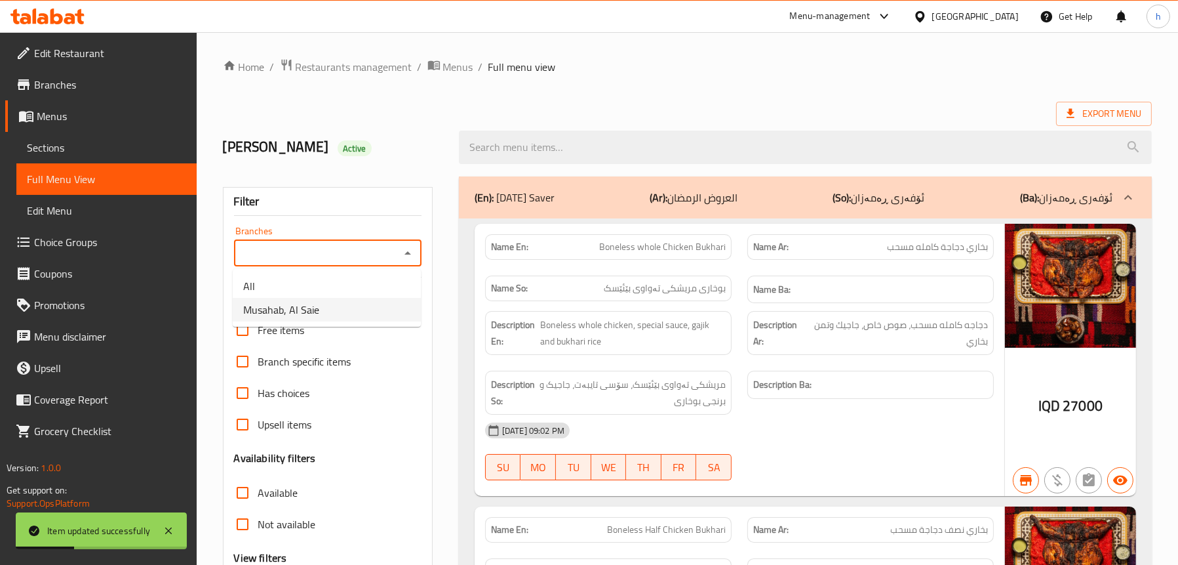
click at [370, 301] on li "Musahab, Al Saie" at bounding box center [327, 310] width 188 height 24
type input "Musahab, Al Saie"
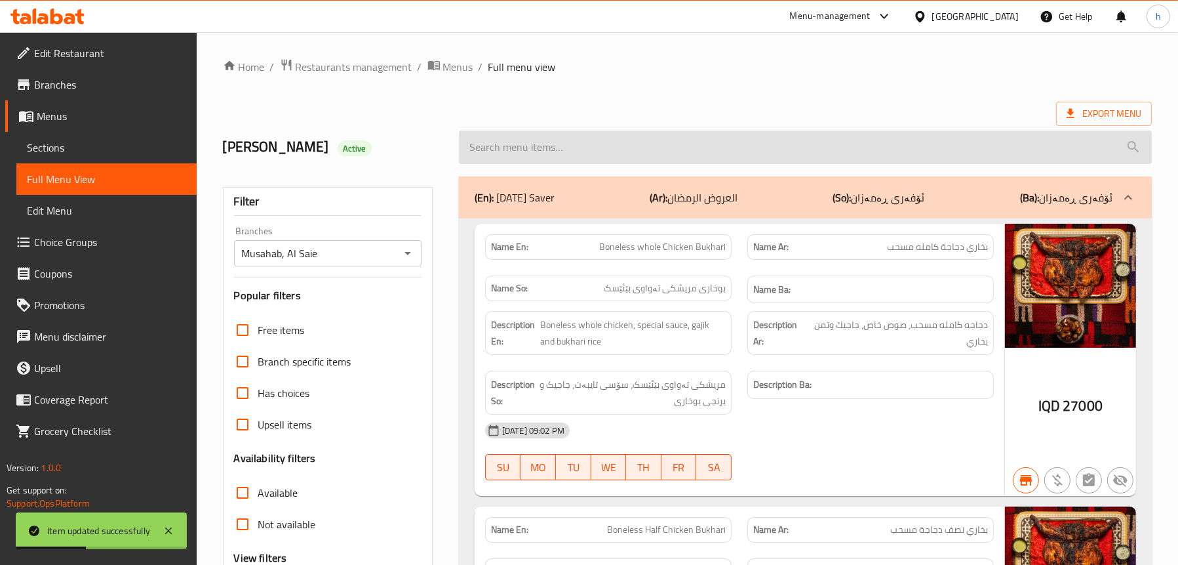
click at [543, 152] on input "search" at bounding box center [805, 146] width 693 height 33
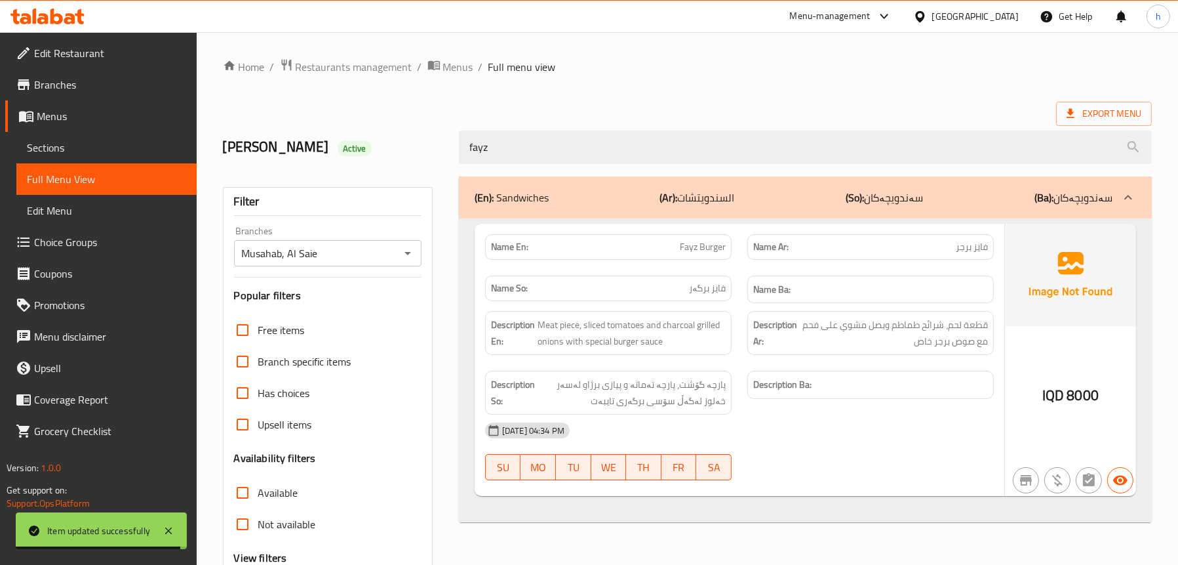
type input "fayz"
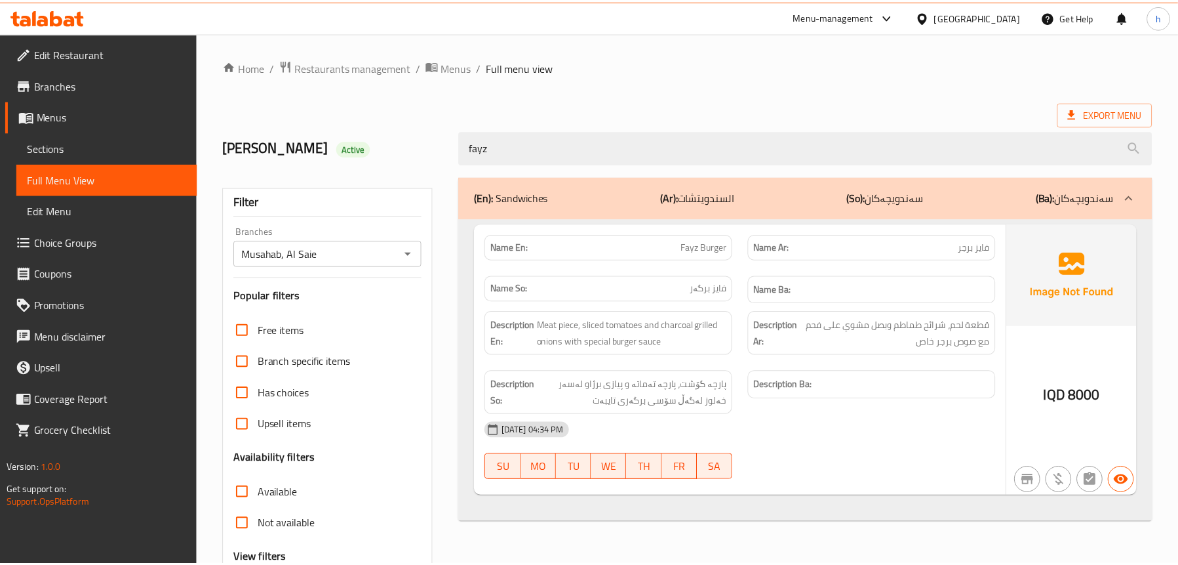
scroll to position [133, 0]
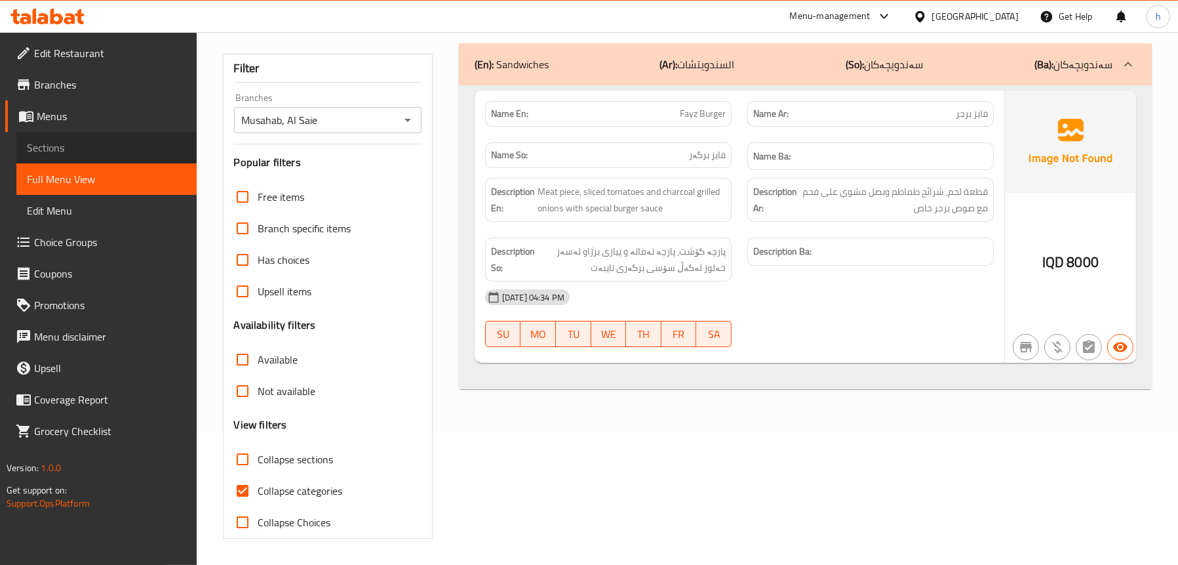
click at [44, 154] on span "Sections" at bounding box center [106, 148] width 159 height 16
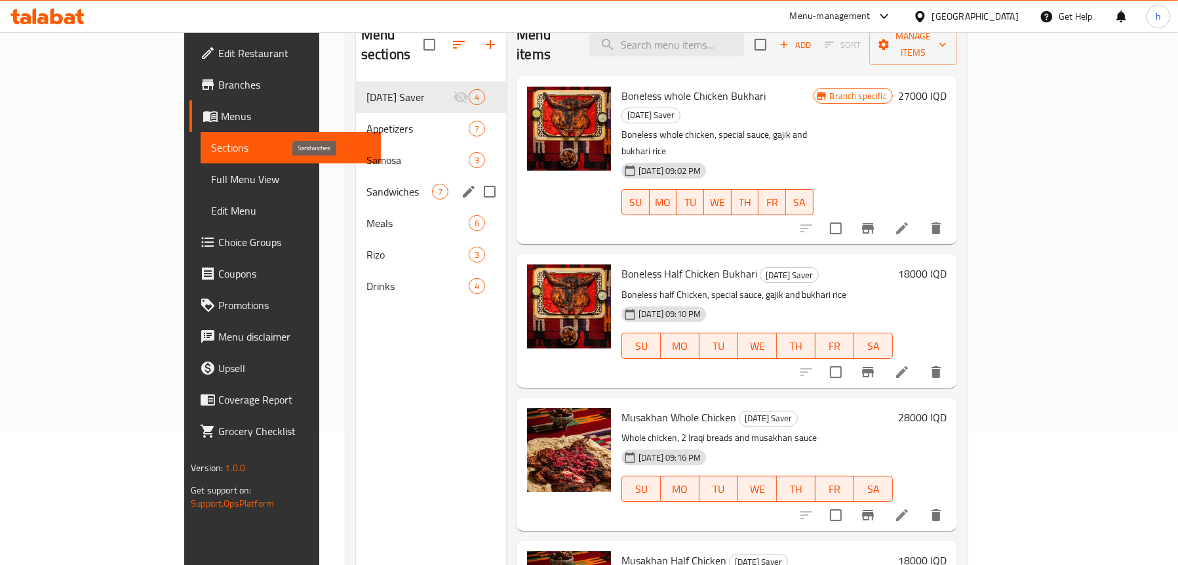
click at [367, 184] on span "Sandwiches" at bounding box center [400, 192] width 66 height 16
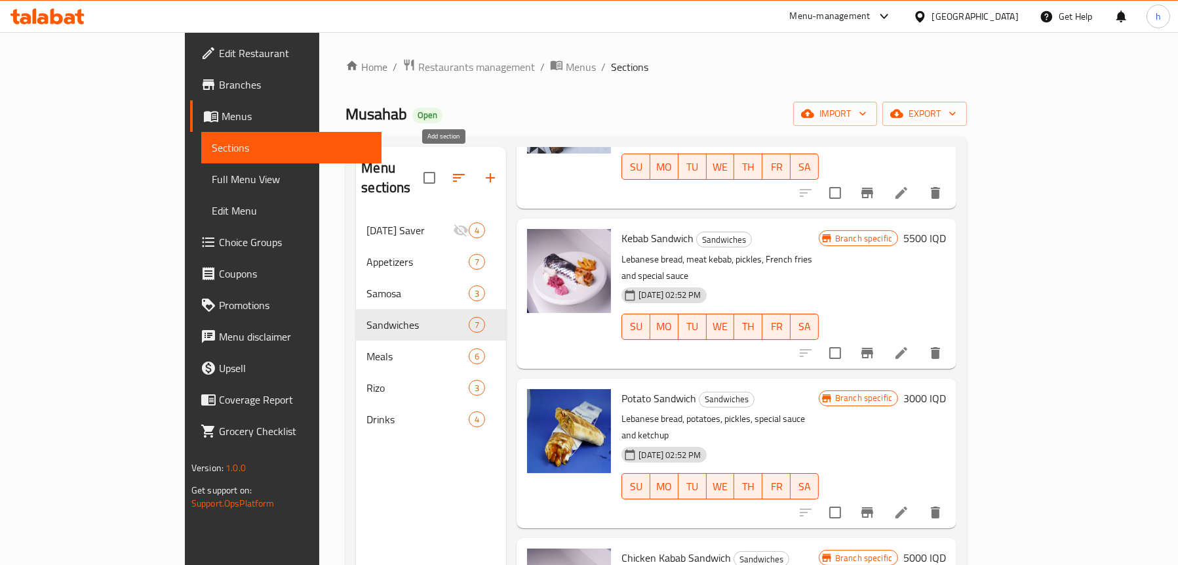
click at [483, 170] on icon "button" at bounding box center [491, 178] width 16 height 16
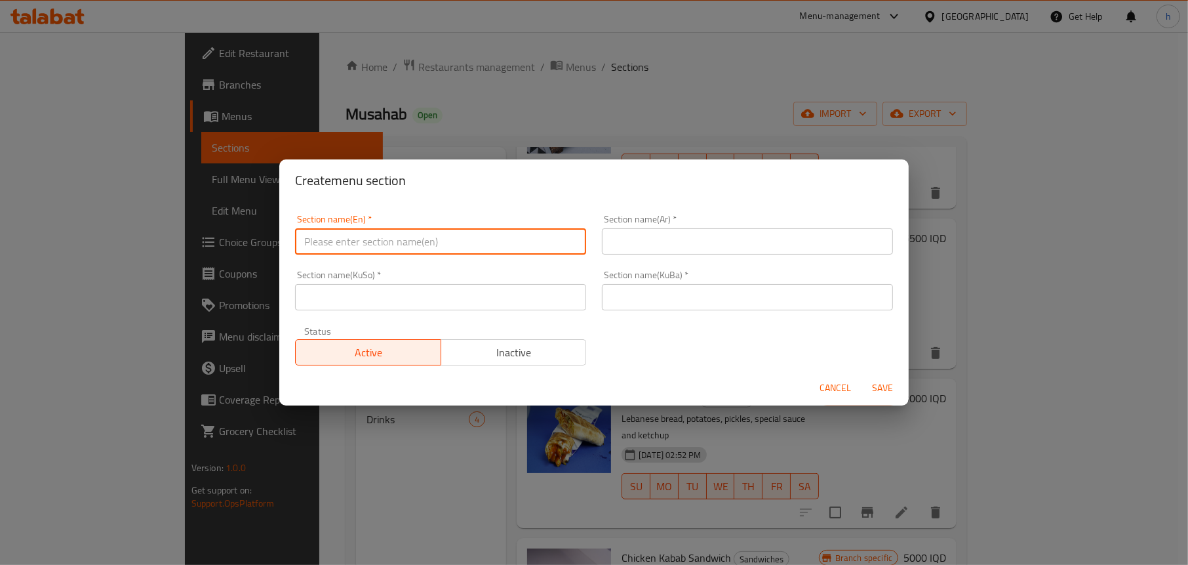
click at [392, 239] on input "text" at bounding box center [440, 241] width 291 height 26
type input "Burger"
click at [840, 377] on button "Cancel" at bounding box center [835, 388] width 42 height 24
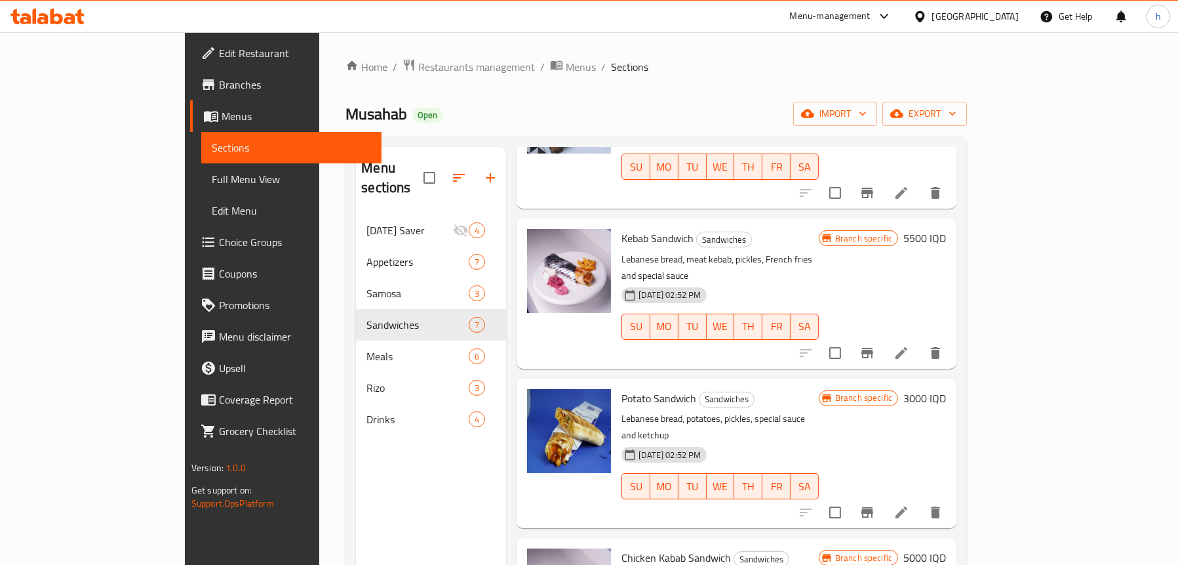
click at [212, 171] on span "Full Menu View" at bounding box center [291, 179] width 159 height 16
